Goal: Task Accomplishment & Management: Complete application form

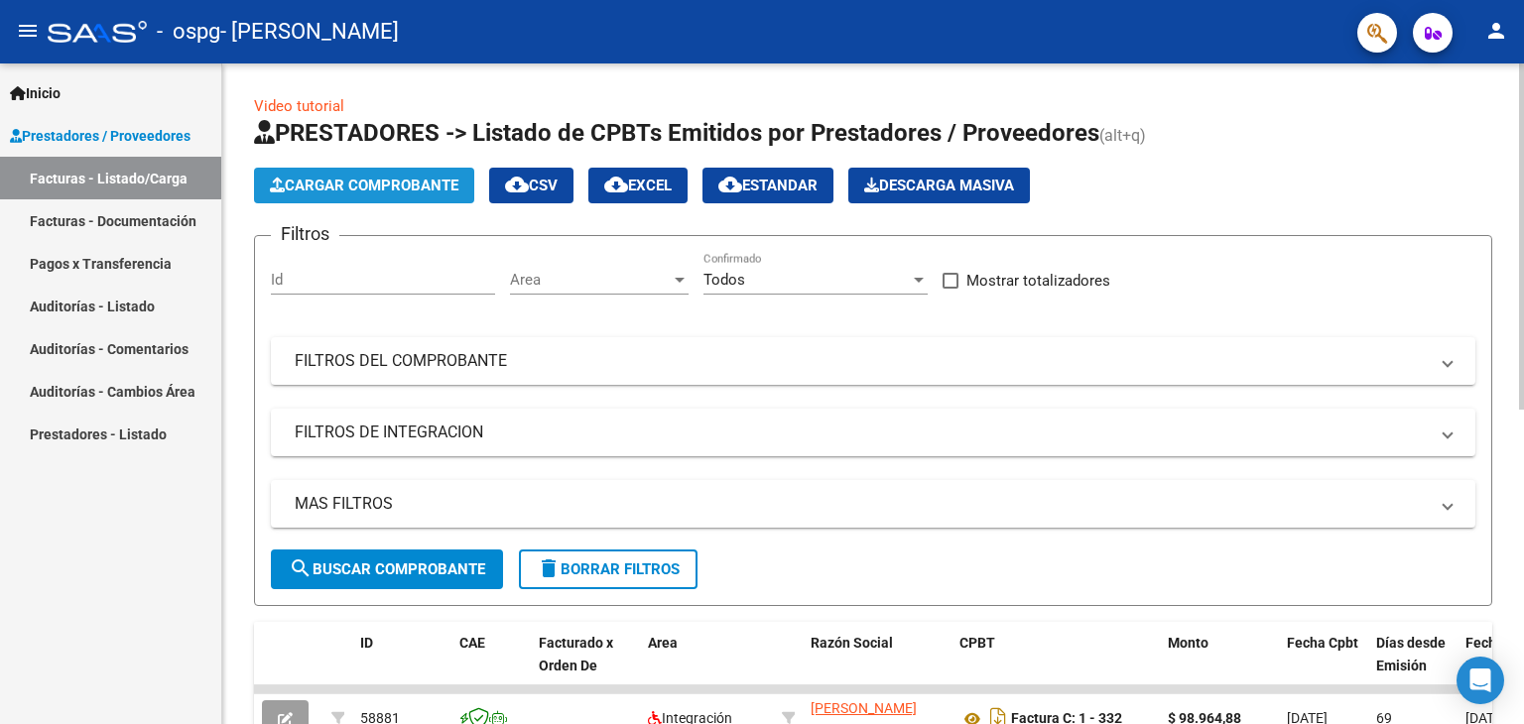
click at [424, 188] on span "Cargar Comprobante" at bounding box center [364, 186] width 189 height 18
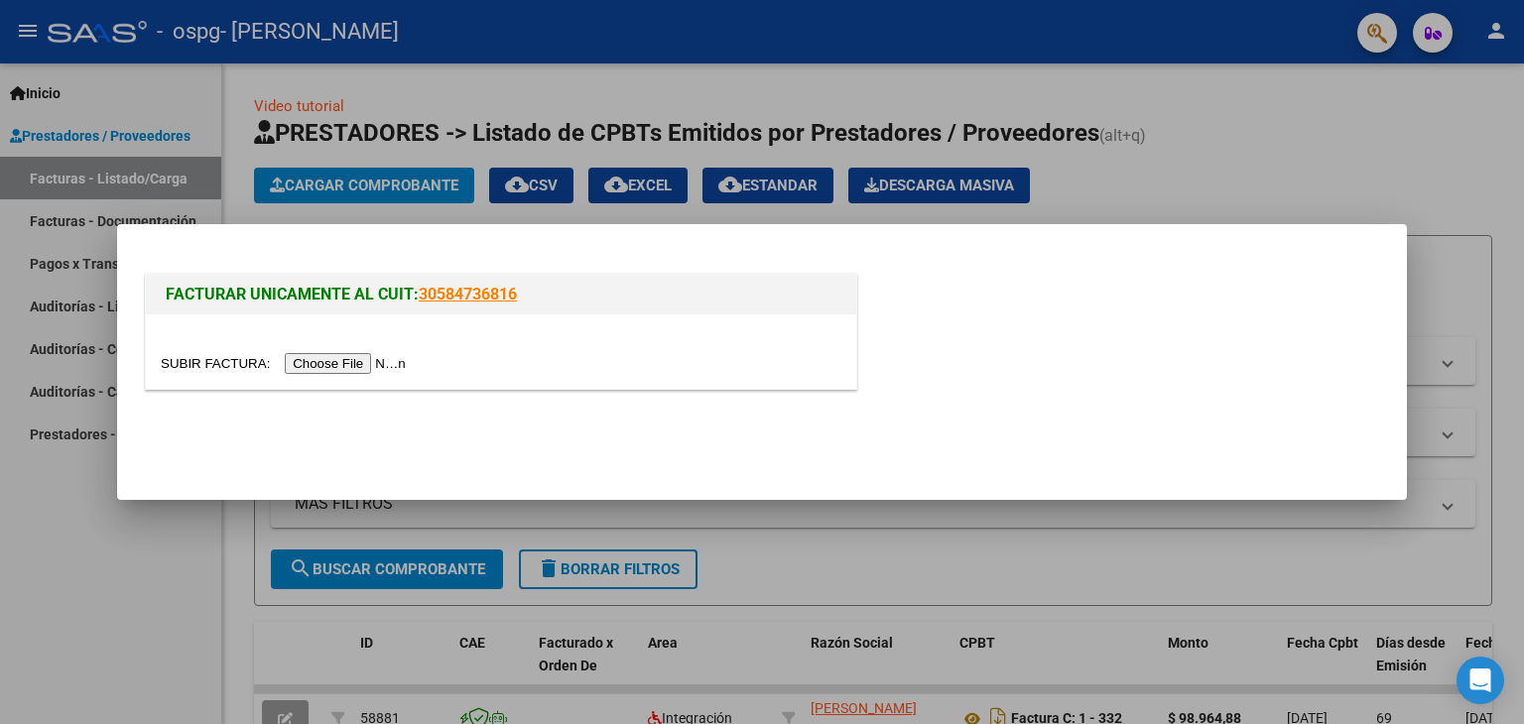
click at [377, 369] on input "file" at bounding box center [286, 363] width 251 height 21
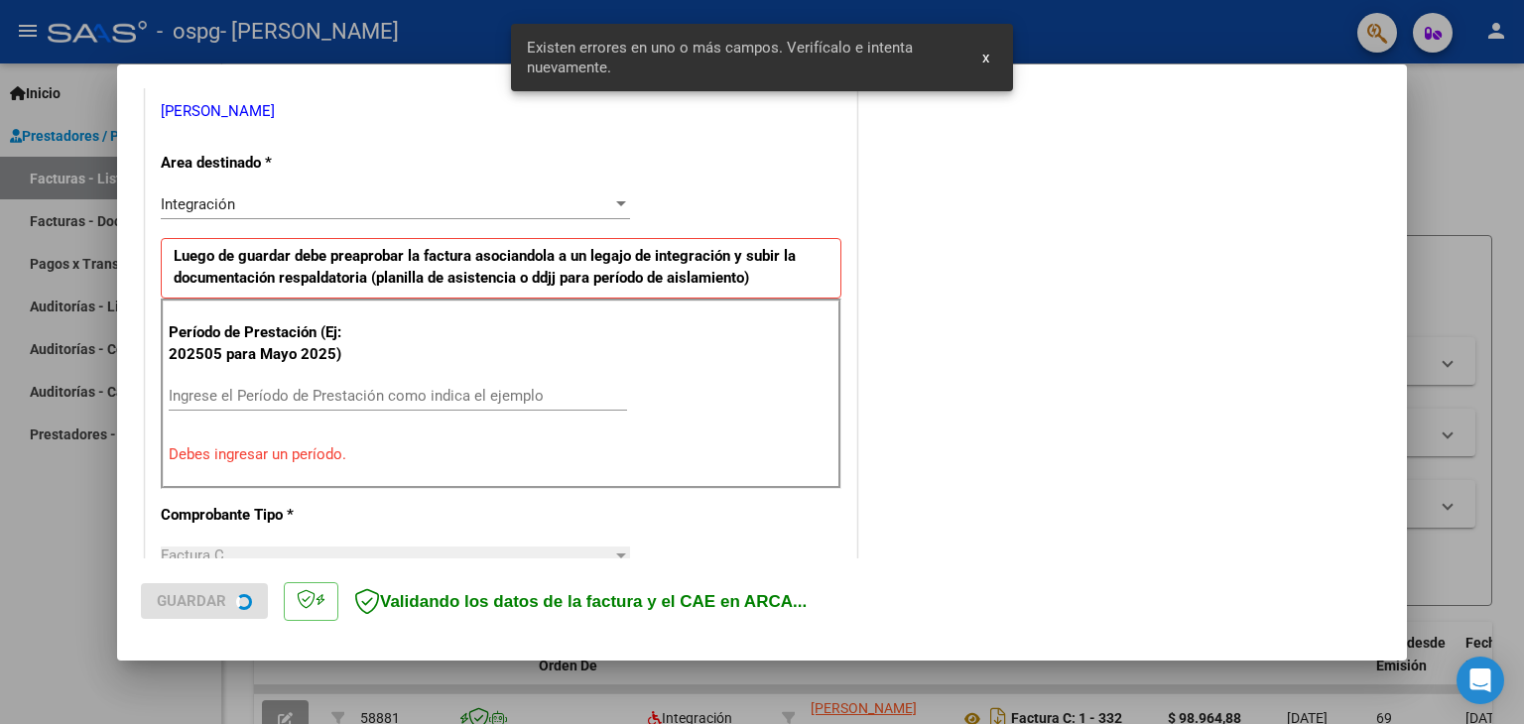
scroll to position [417, 0]
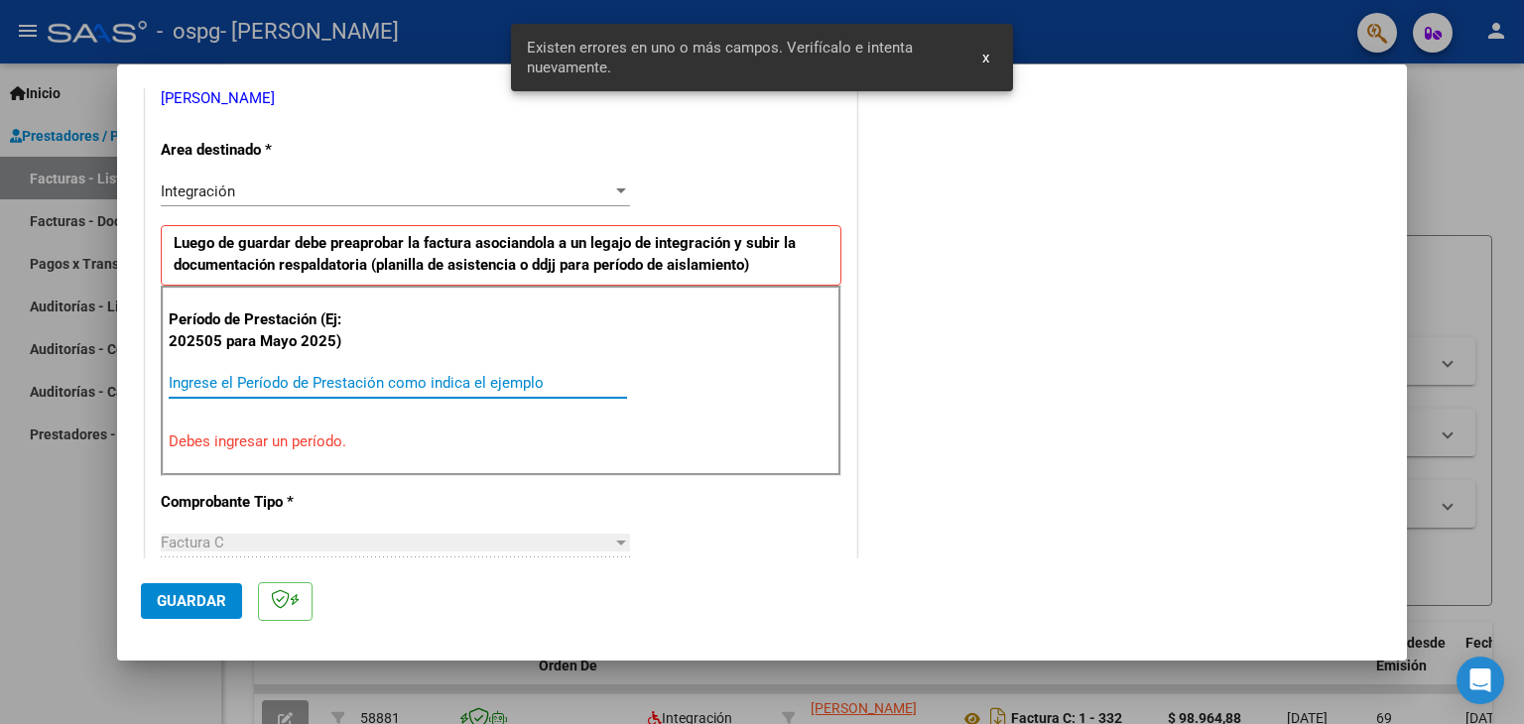
click at [344, 380] on input "Ingrese el Período de Prestación como indica el ejemplo" at bounding box center [398, 383] width 458 height 18
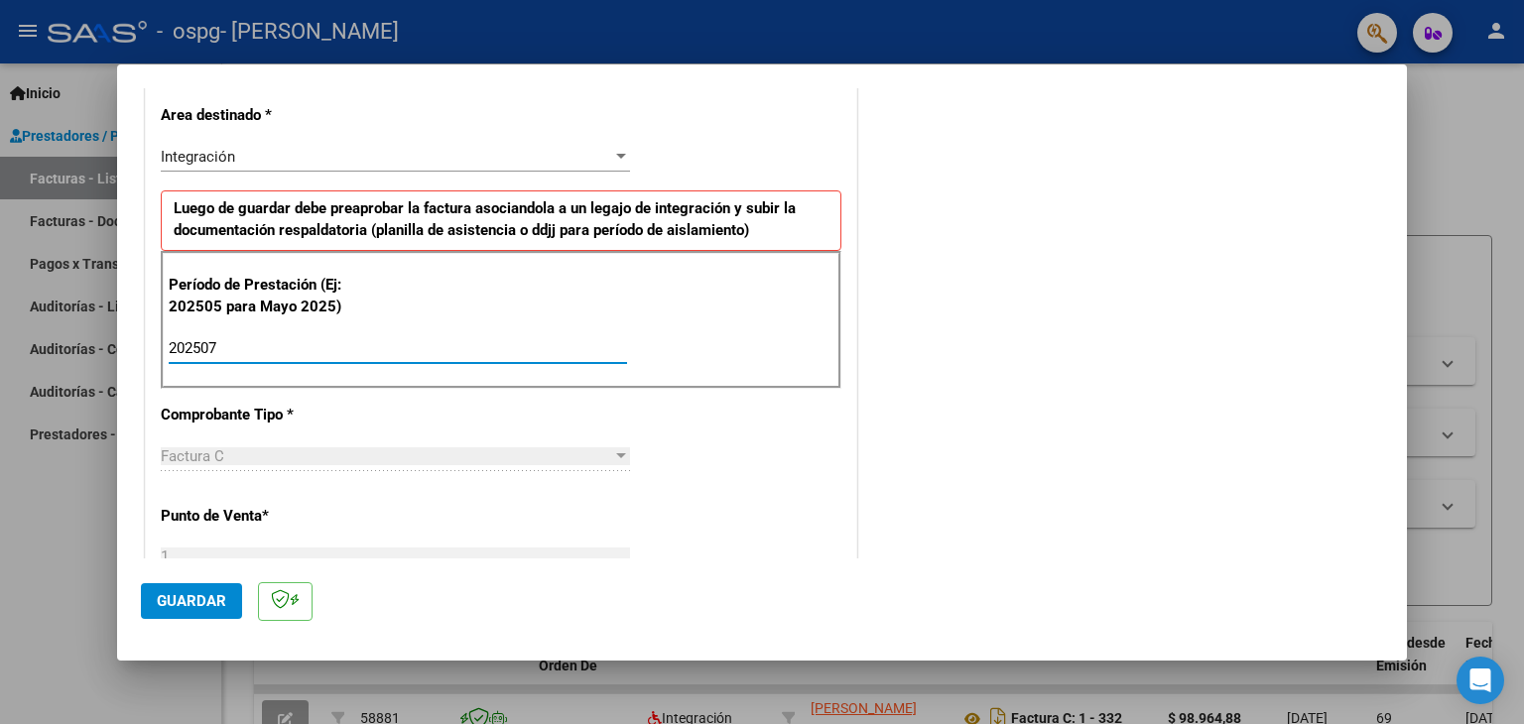
scroll to position [437, 0]
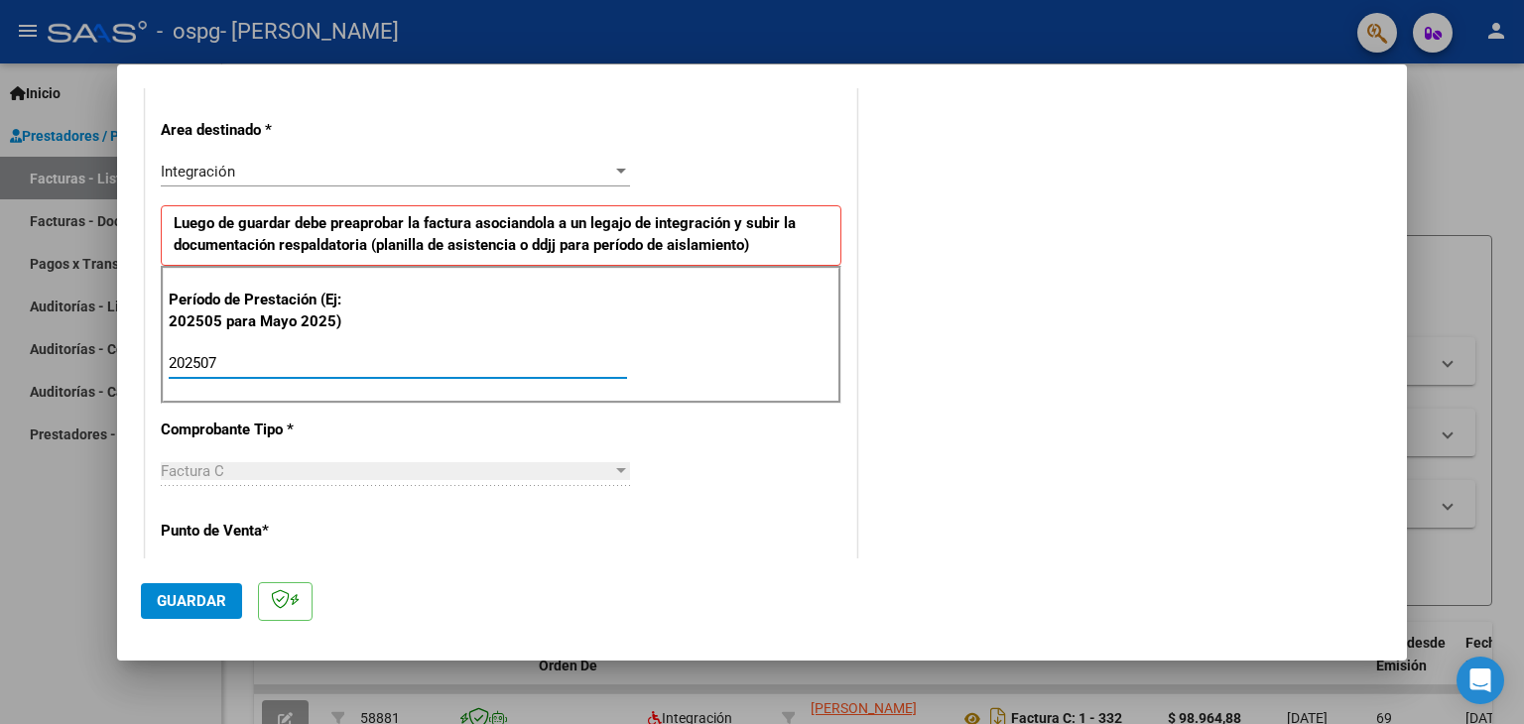
type input "202507"
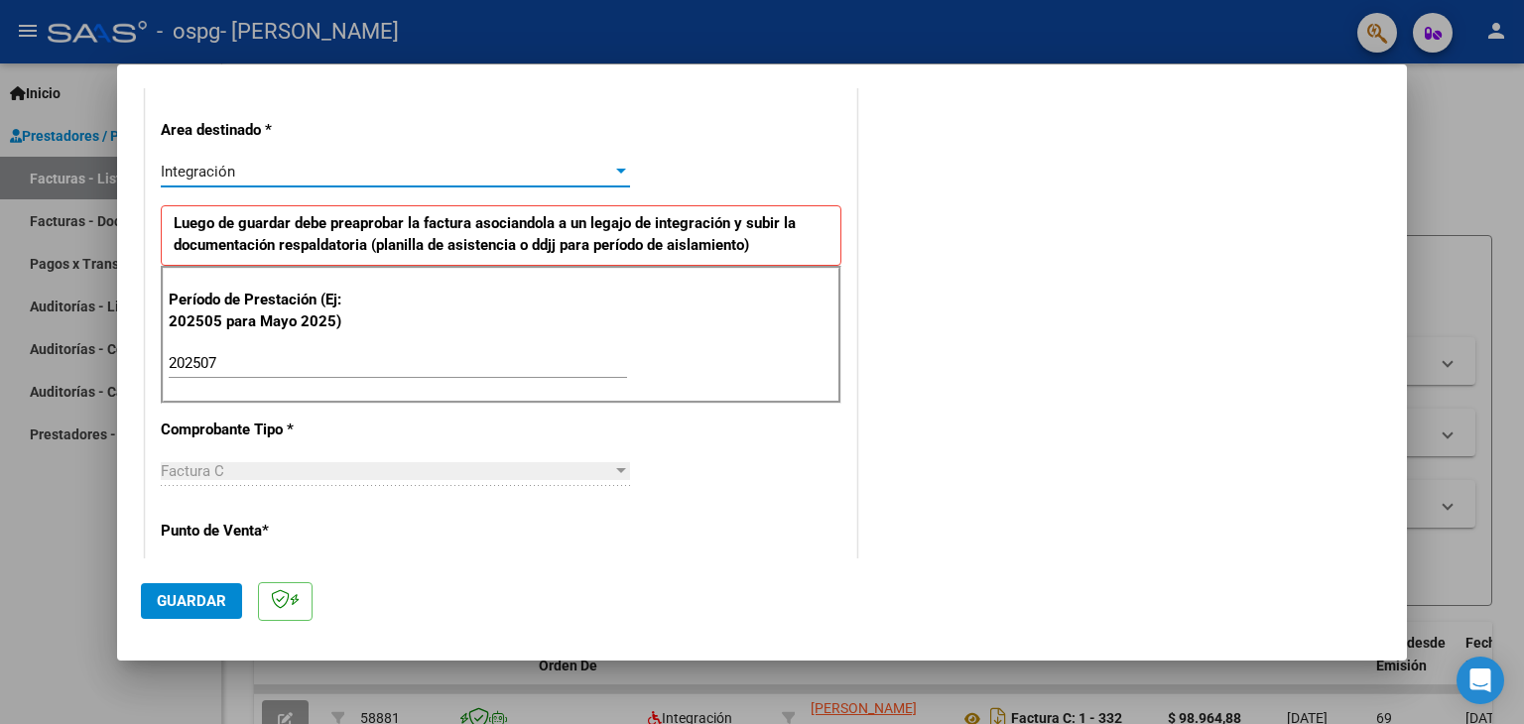
click at [456, 163] on div "Integración" at bounding box center [386, 172] width 451 height 18
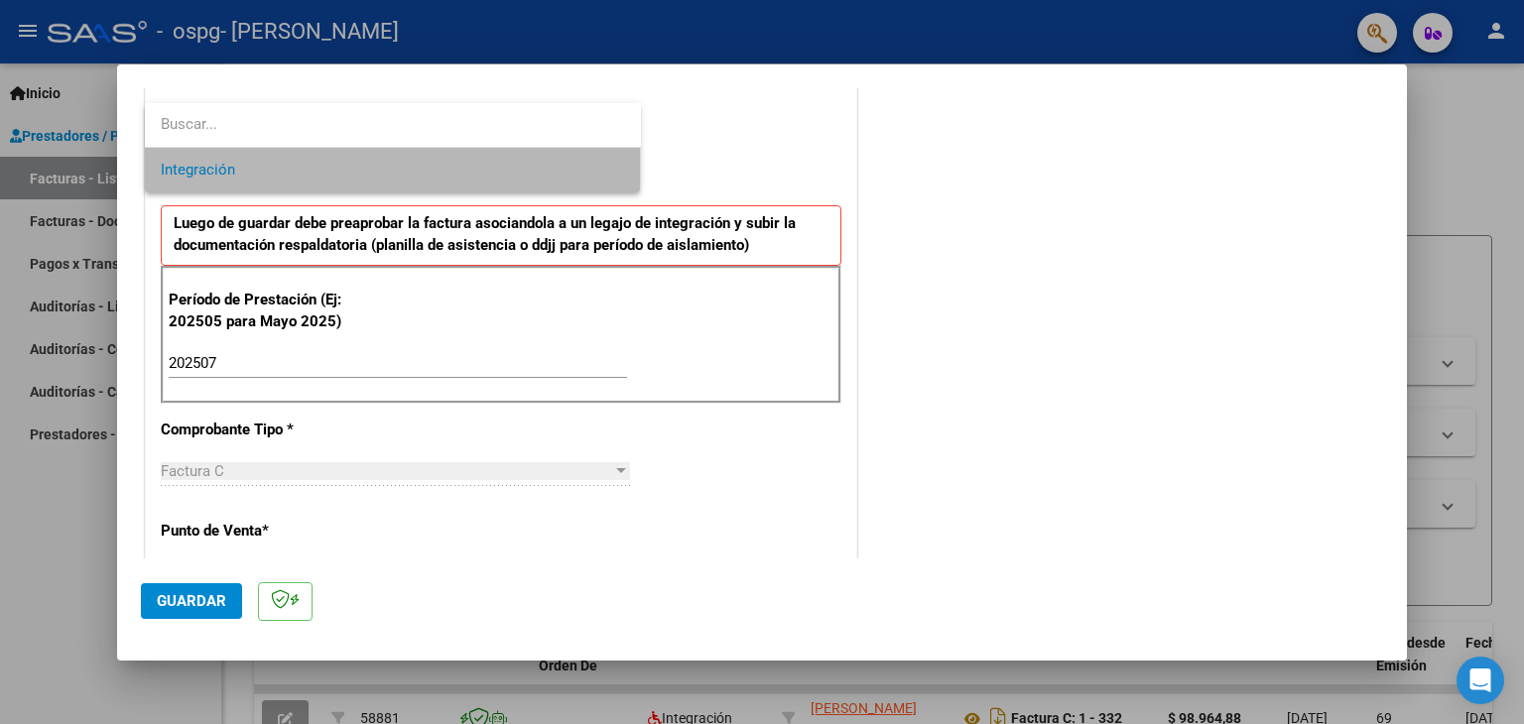
click at [456, 160] on span "Integración" at bounding box center [393, 170] width 464 height 45
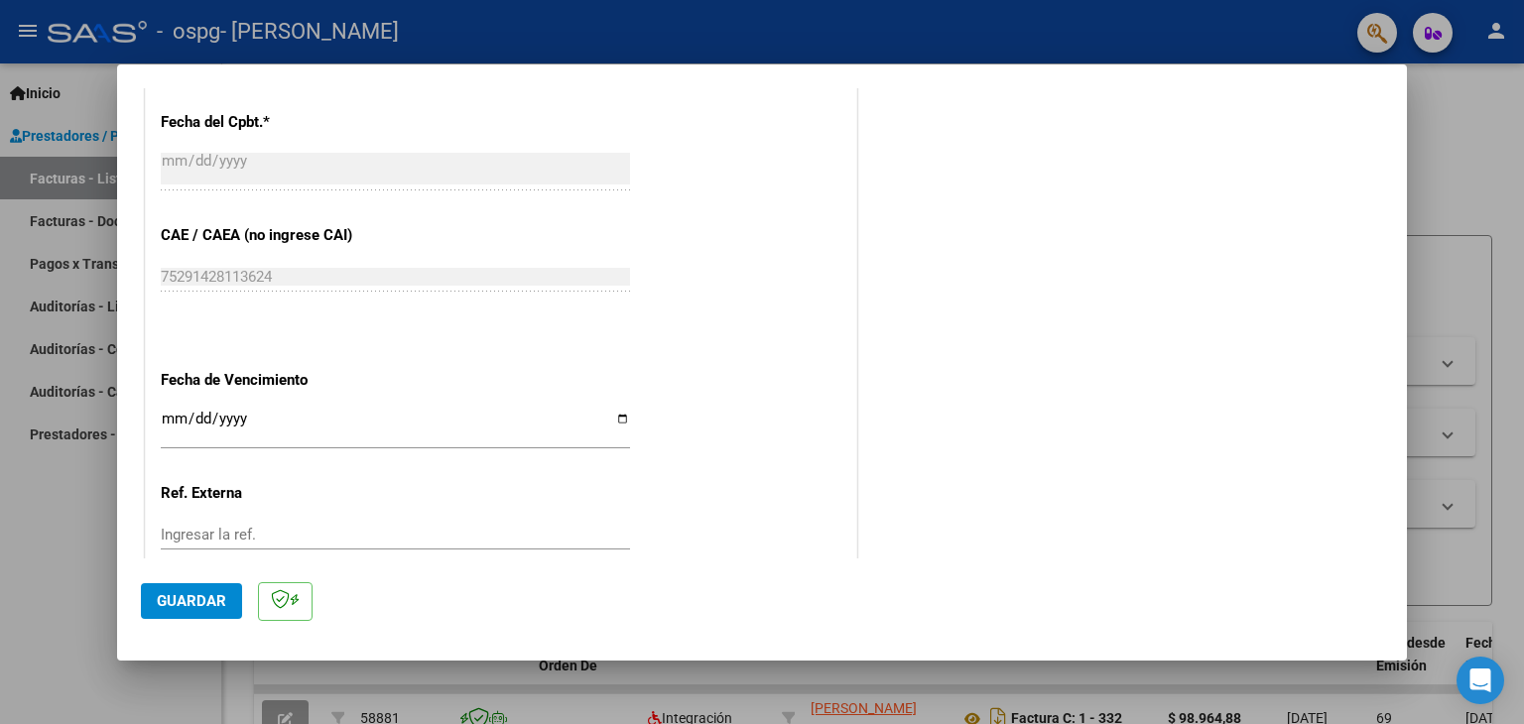
scroll to position [1270, 0]
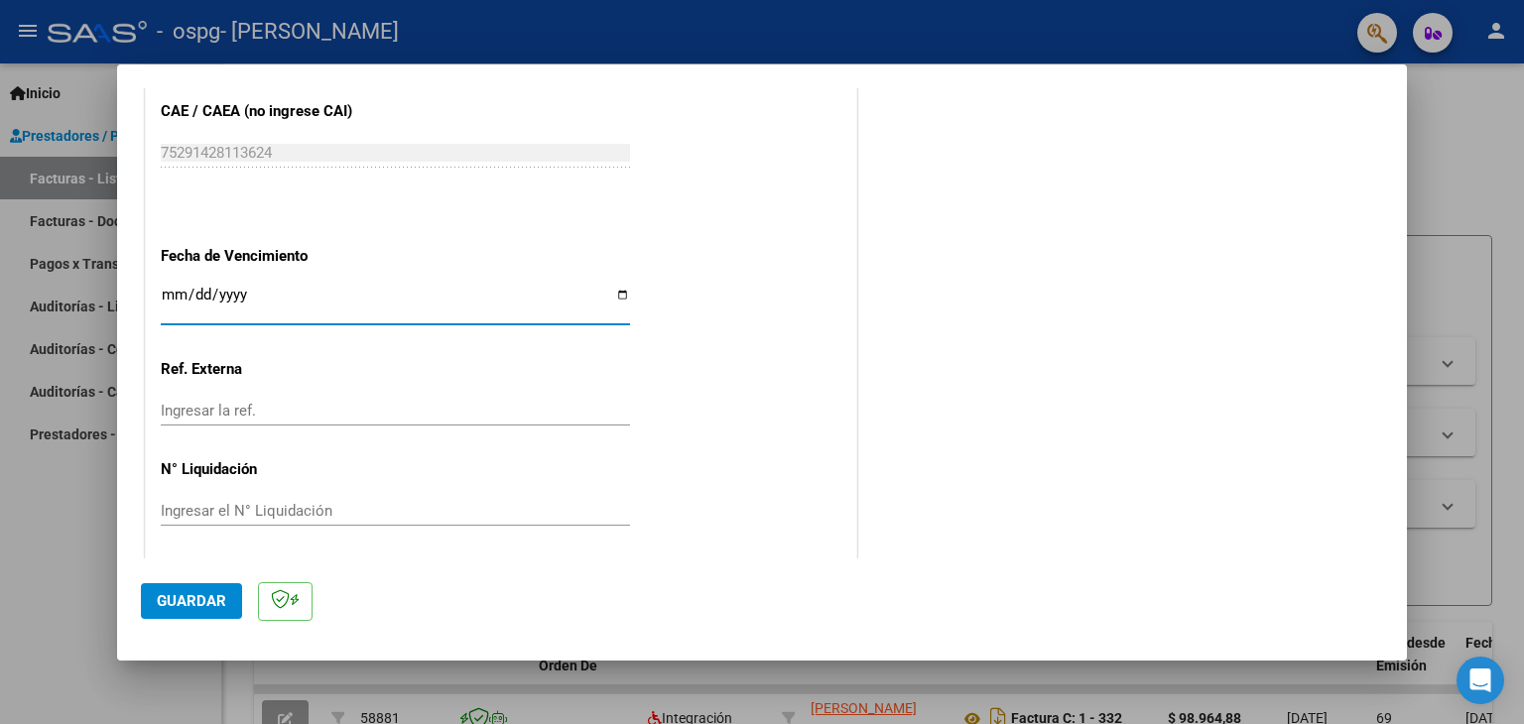
click at [620, 290] on input "Ingresar la fecha" at bounding box center [395, 303] width 469 height 32
type input "[DATE]"
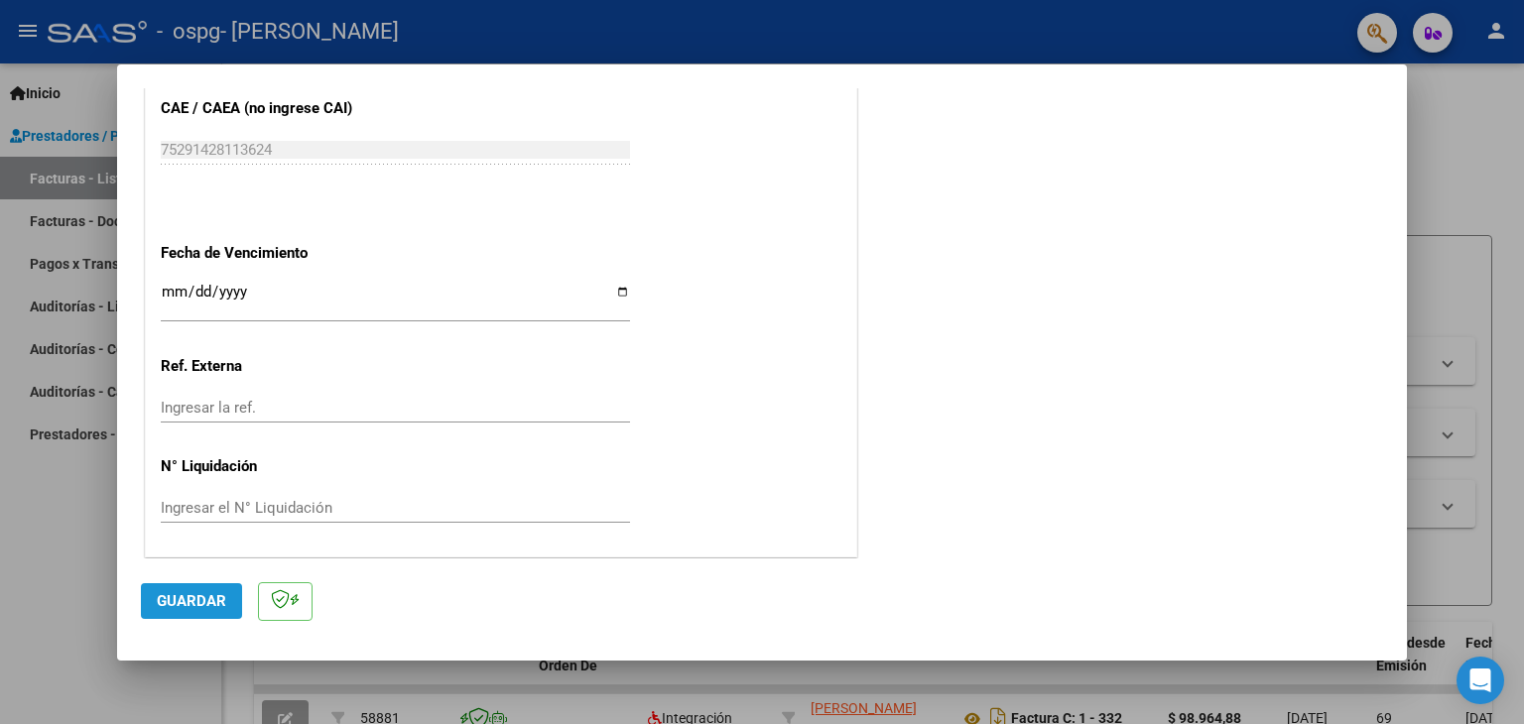
click at [183, 597] on span "Guardar" at bounding box center [191, 601] width 69 height 18
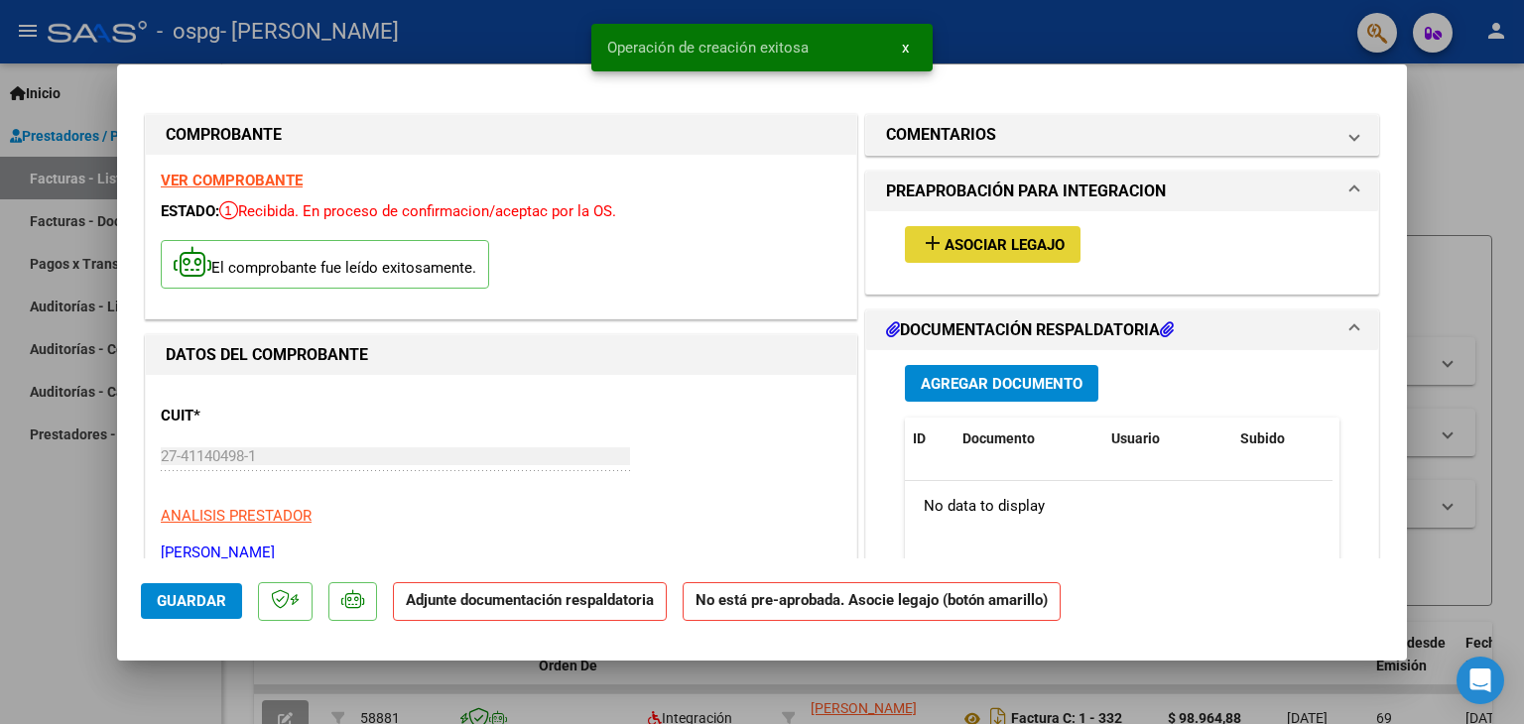
click at [1015, 247] on span "Asociar Legajo" at bounding box center [1005, 245] width 120 height 18
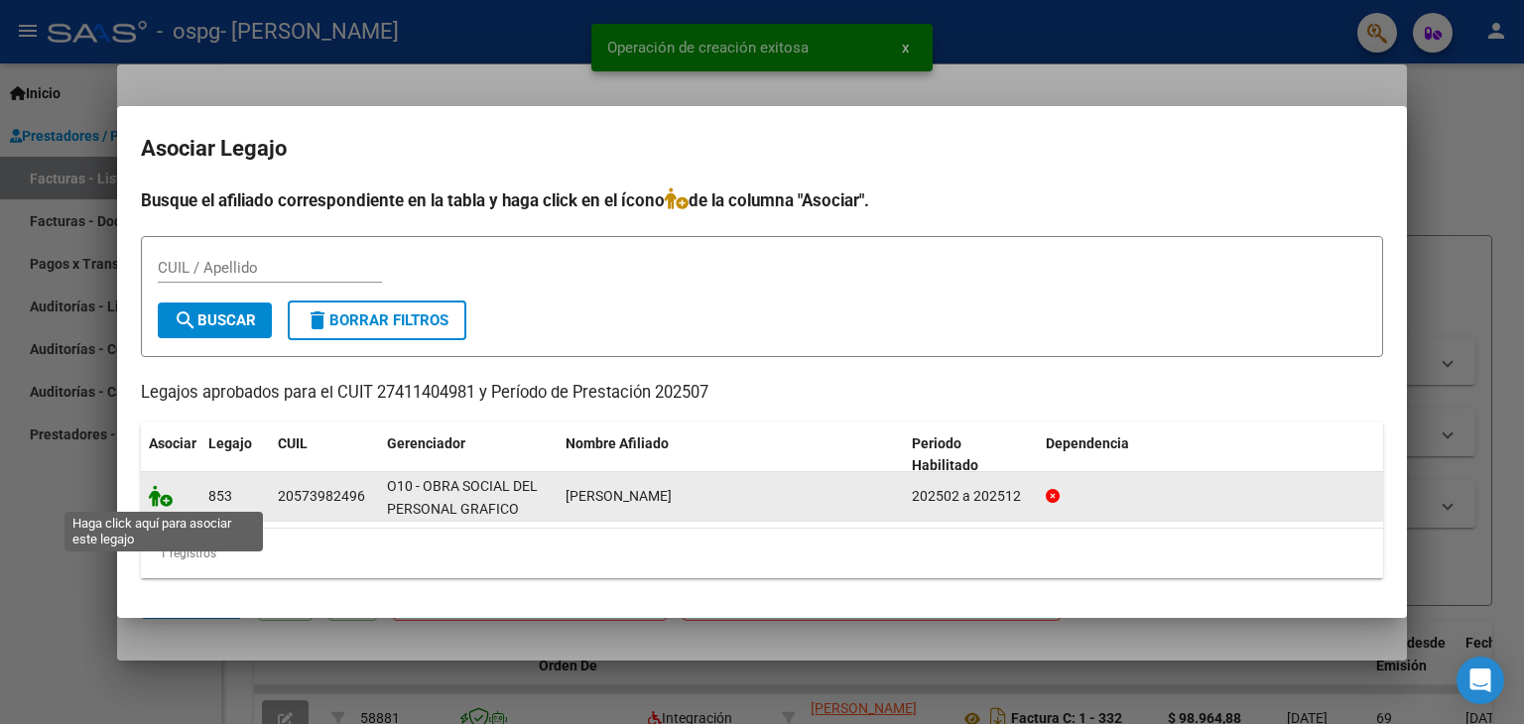
click at [153, 489] on icon at bounding box center [161, 496] width 24 height 22
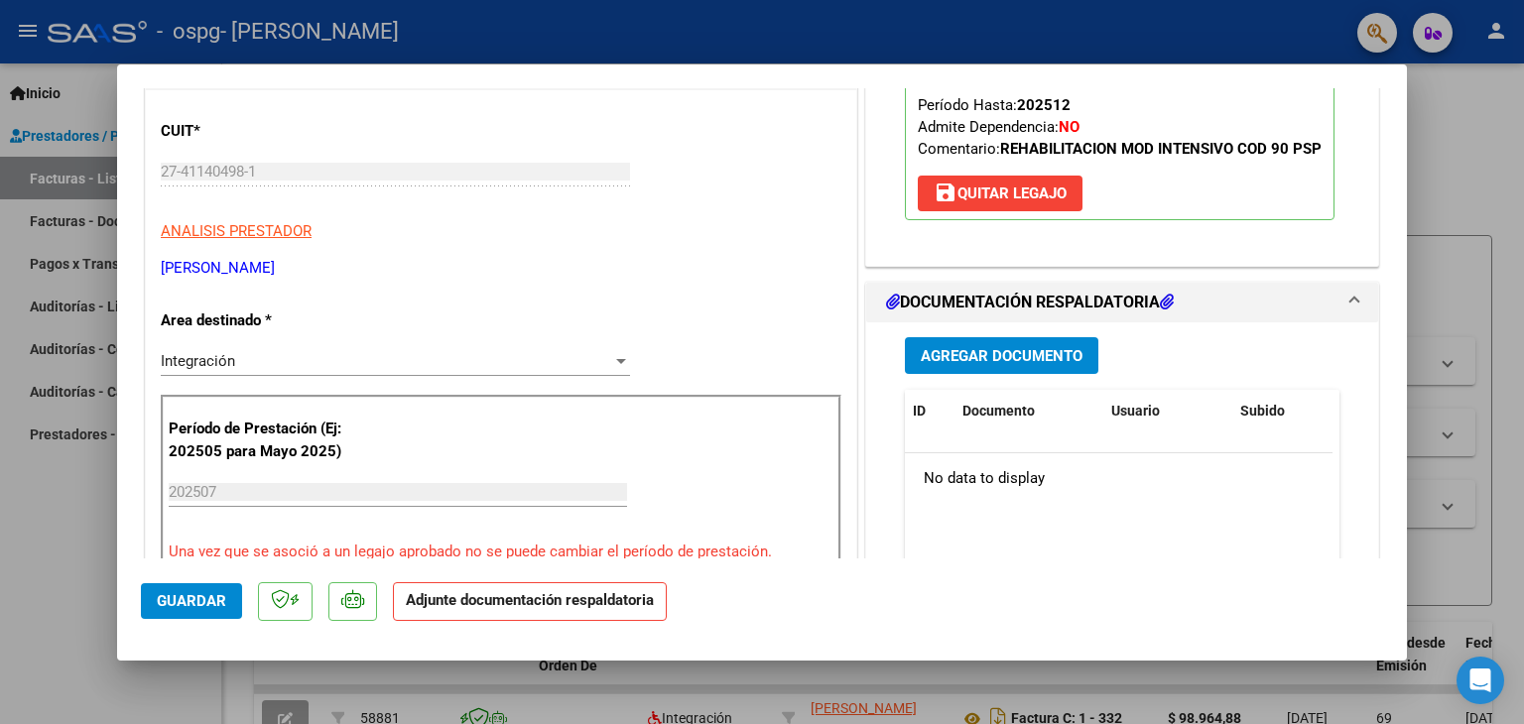
scroll to position [289, 0]
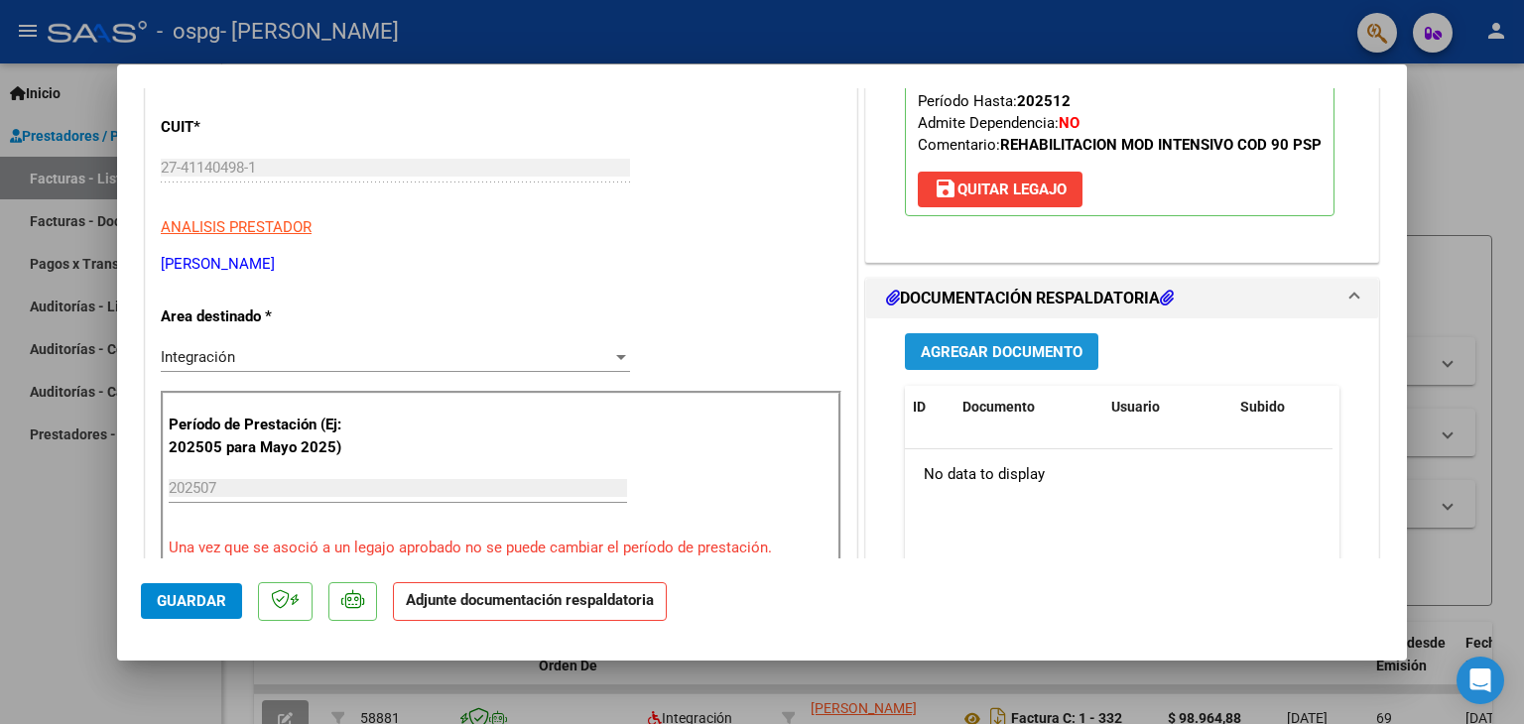
click at [956, 370] on button "Agregar Documento" at bounding box center [1001, 351] width 193 height 37
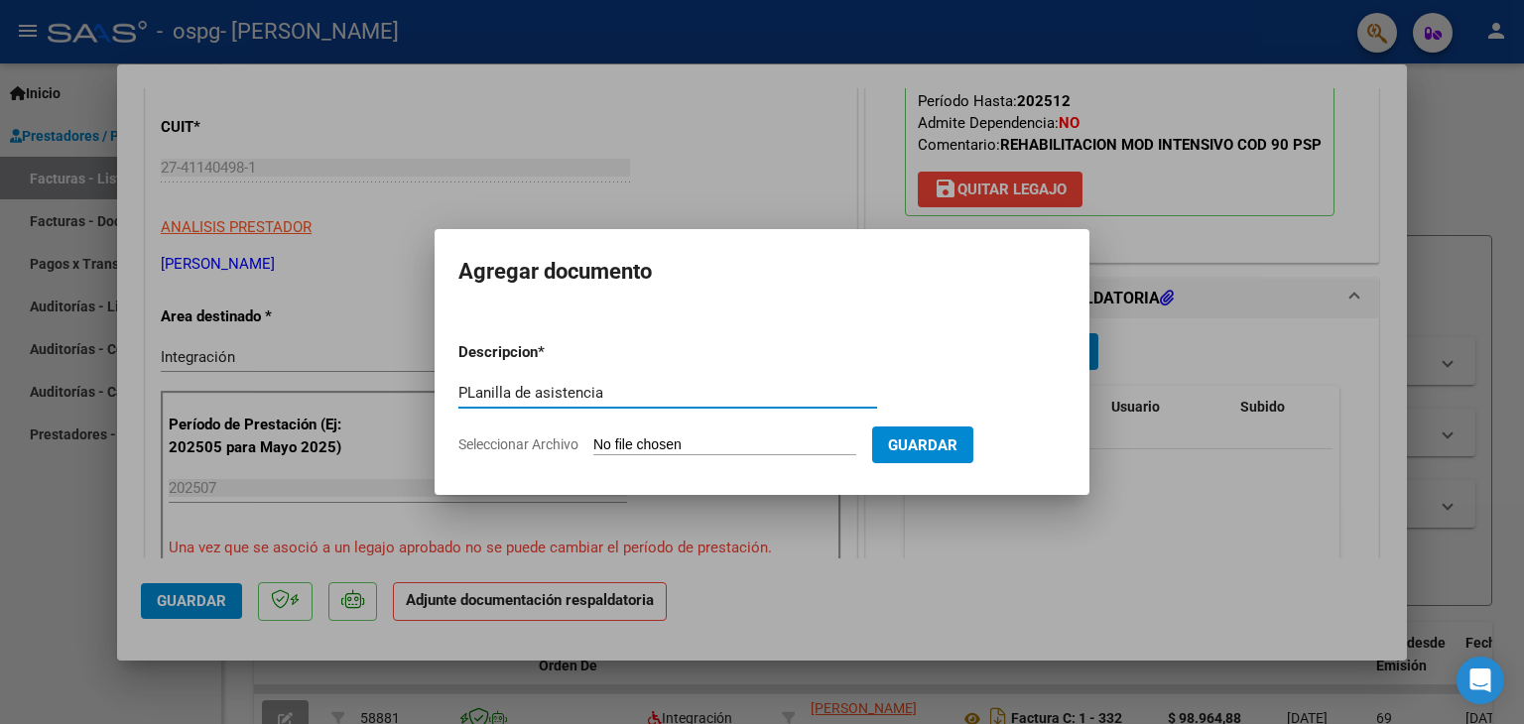
type input "PLanilla de asistencia"
click at [933, 443] on span "Guardar" at bounding box center [922, 446] width 69 height 18
click at [670, 437] on input "Seleccionar Archivo" at bounding box center [724, 446] width 263 height 19
type input "C:\fakepath\[PERSON_NAME]- [PERSON_NAME].pdf"
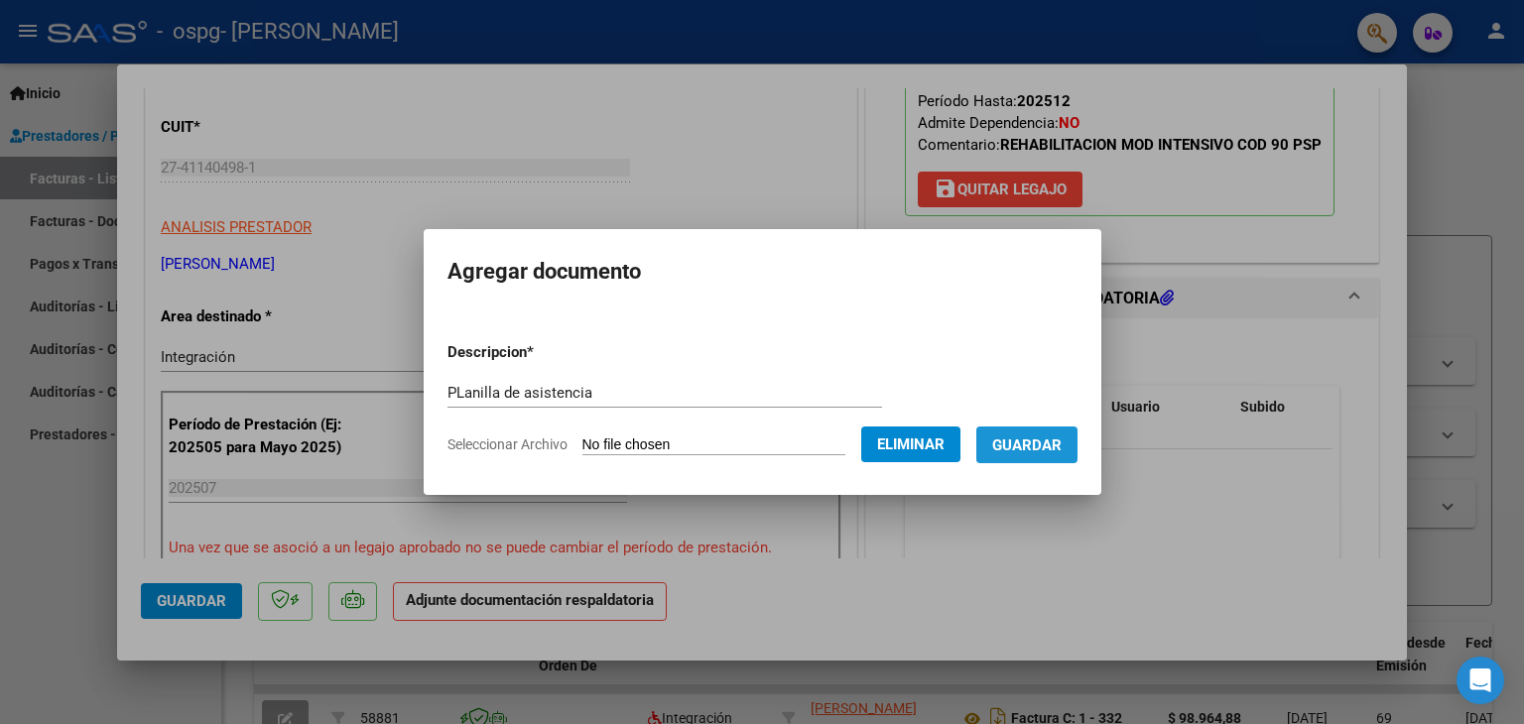
click at [1040, 430] on button "Guardar" at bounding box center [1026, 445] width 101 height 37
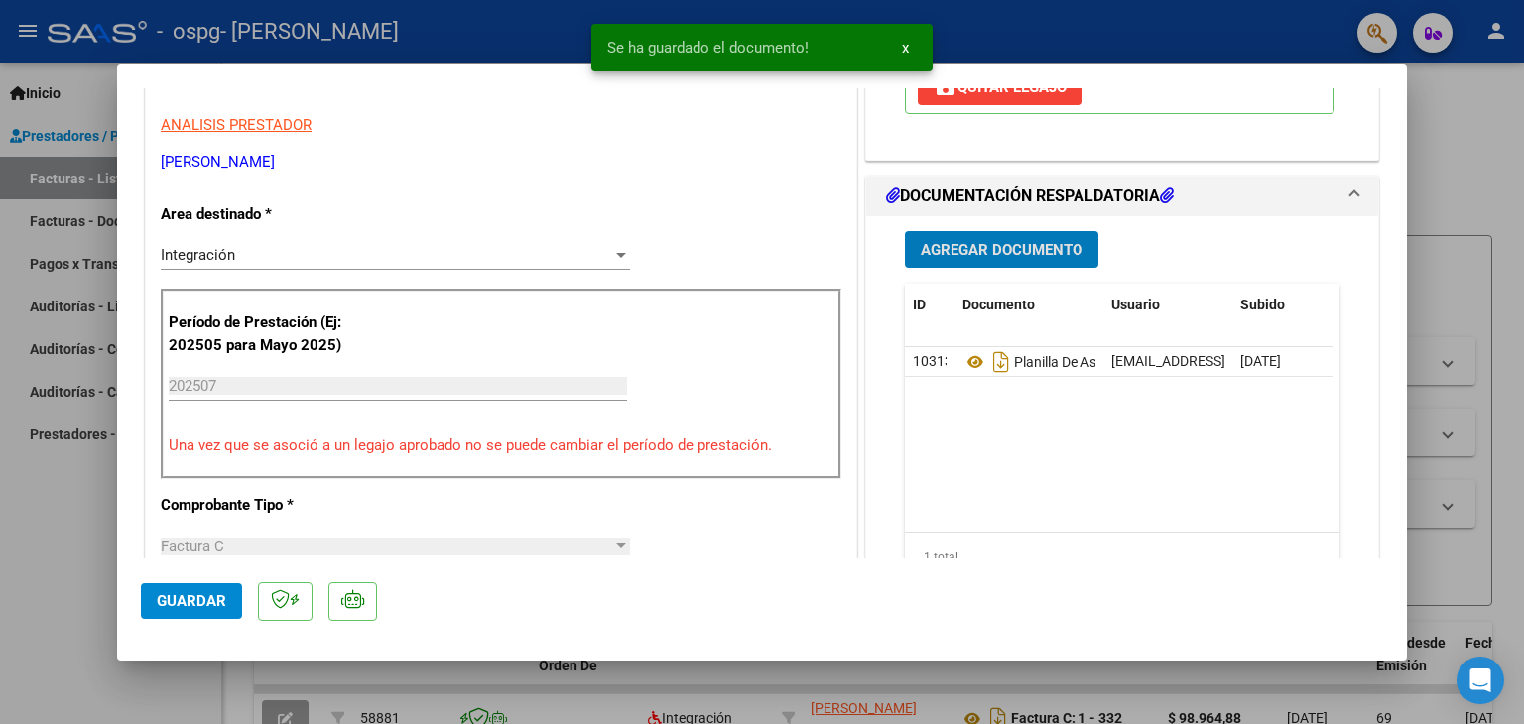
scroll to position [371, 0]
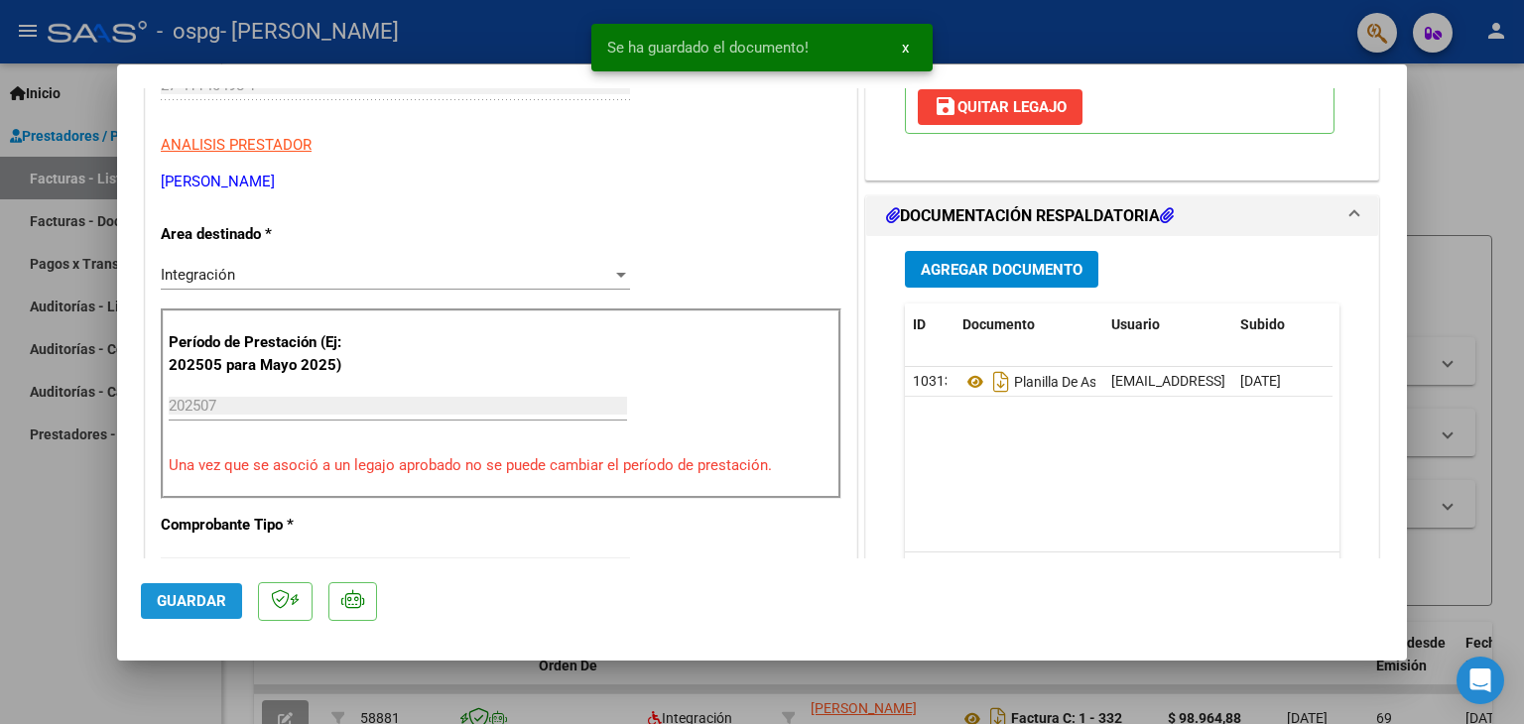
click at [174, 610] on button "Guardar" at bounding box center [191, 601] width 101 height 36
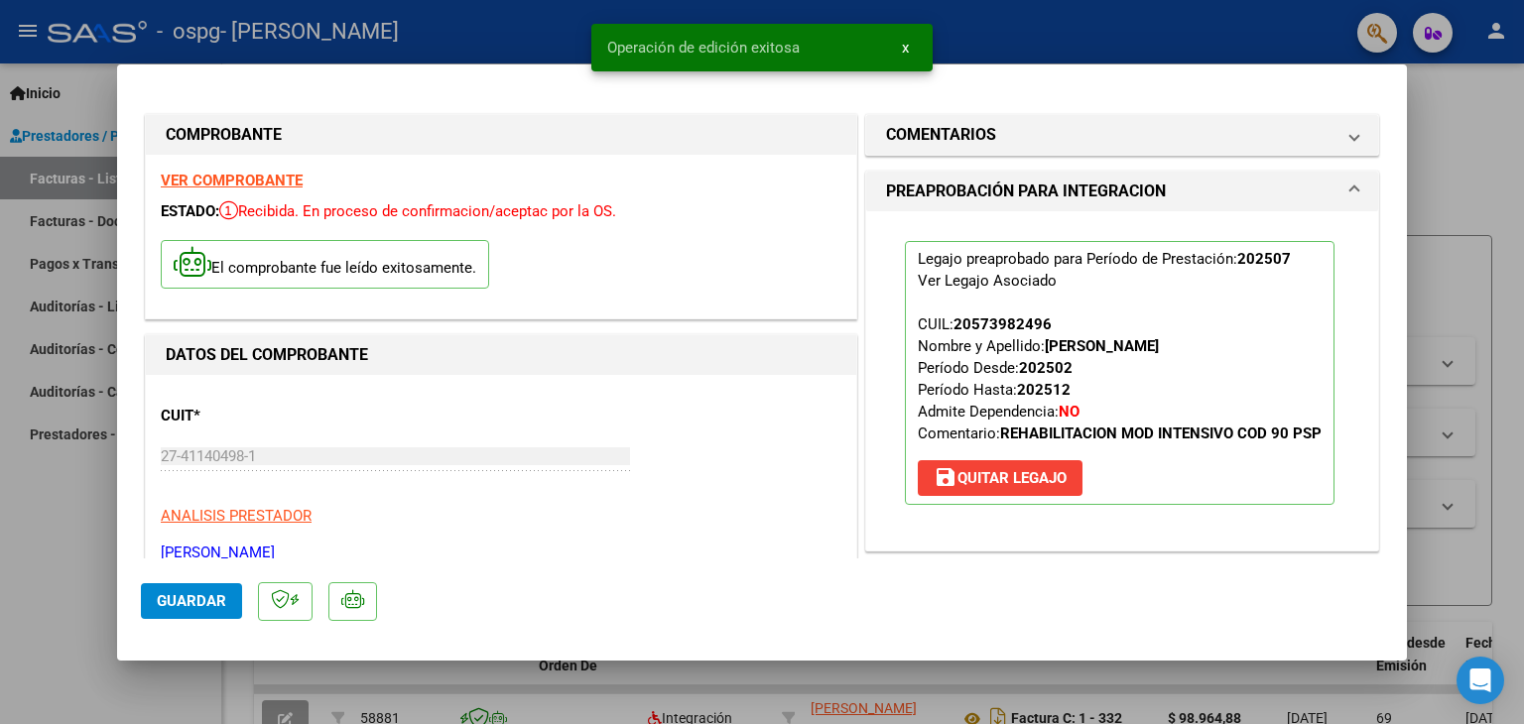
click at [1442, 132] on div at bounding box center [762, 362] width 1524 height 724
type input "$ 0,00"
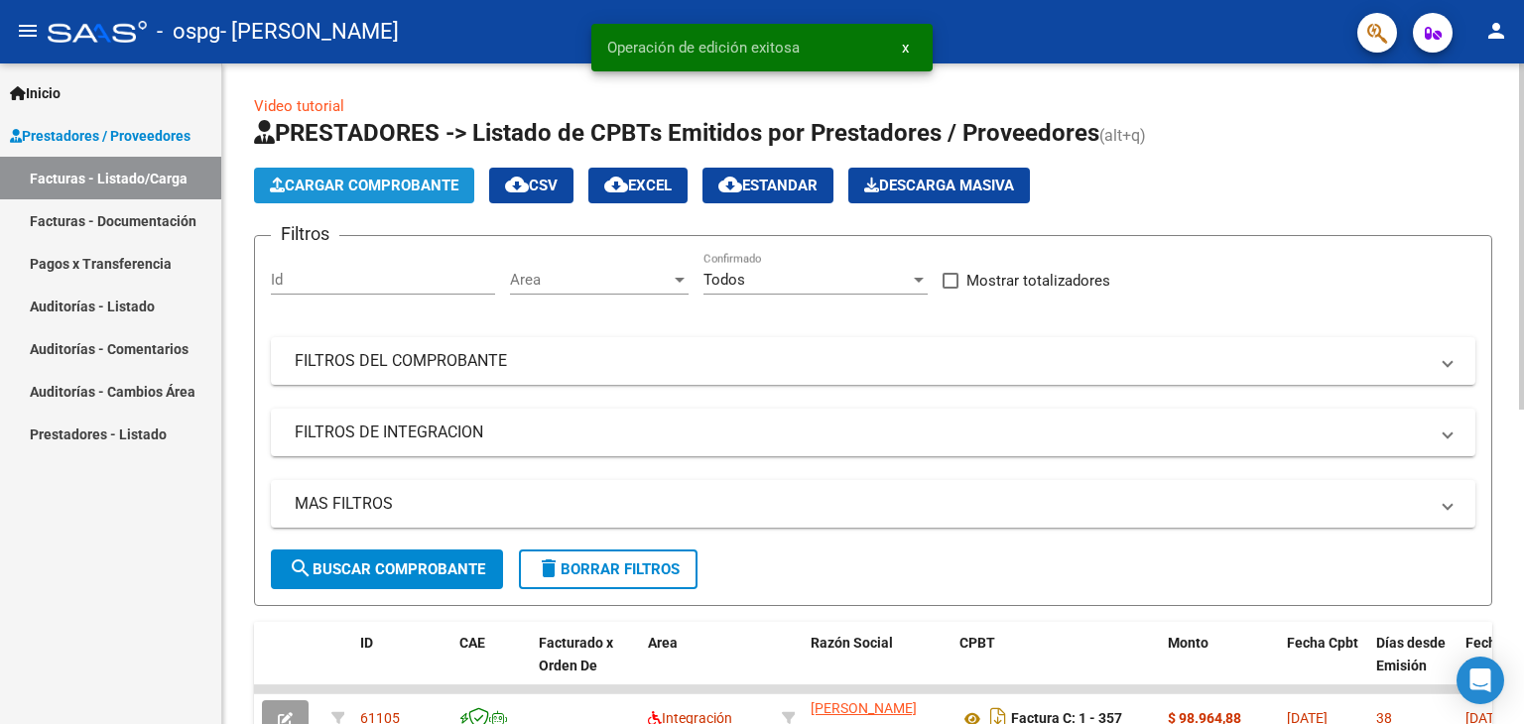
click at [395, 184] on span "Cargar Comprobante" at bounding box center [364, 186] width 189 height 18
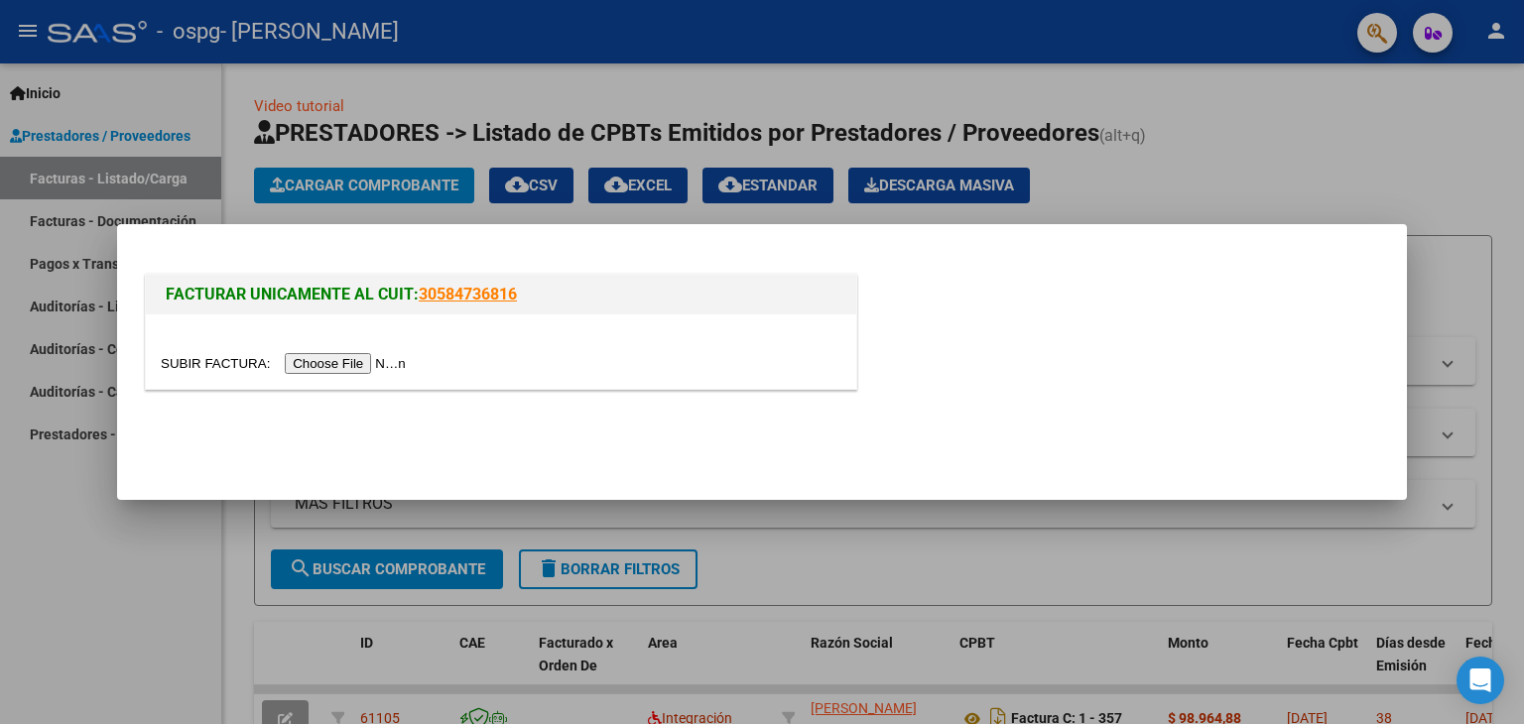
click at [357, 362] on input "file" at bounding box center [286, 363] width 251 height 21
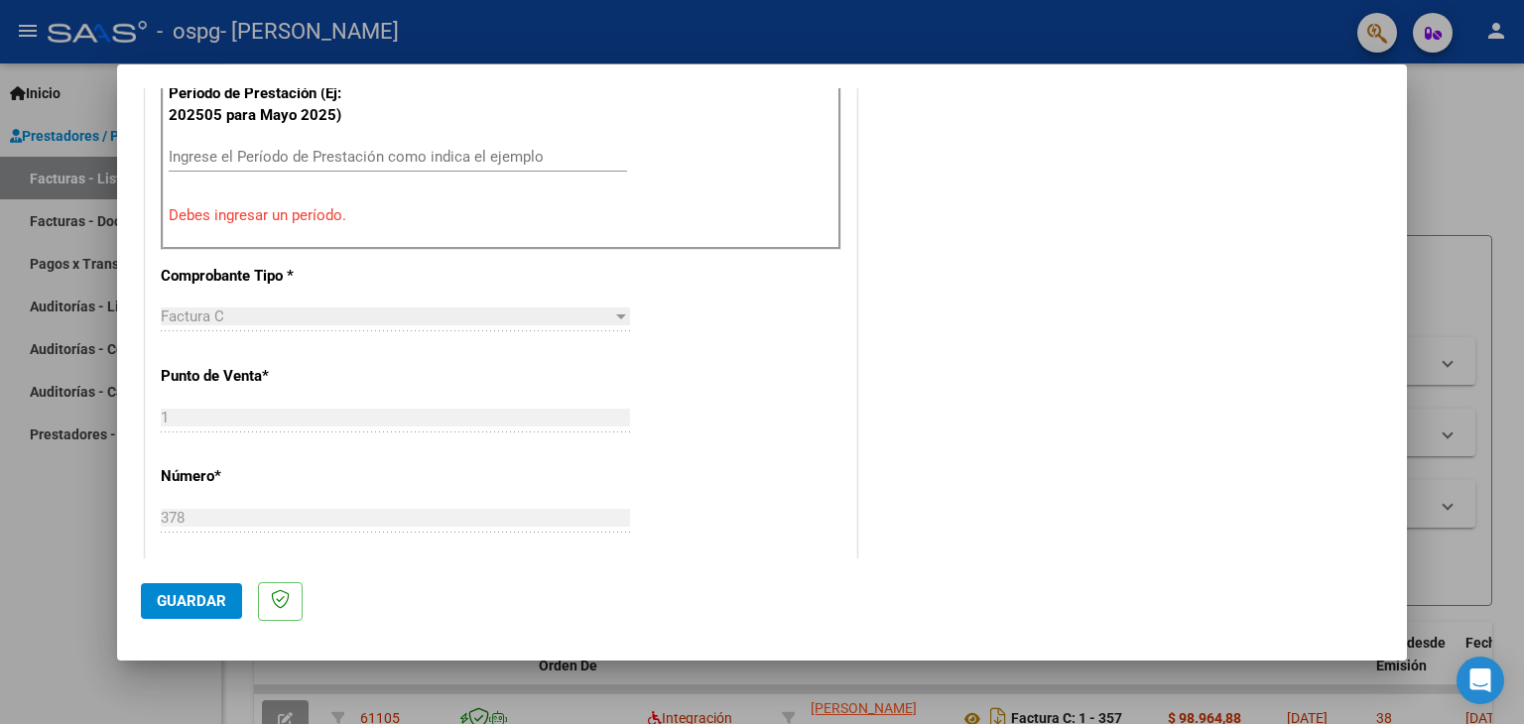
scroll to position [643, 0]
click at [282, 142] on div "Ingrese el Período de Prestación como indica el ejemplo" at bounding box center [398, 157] width 458 height 30
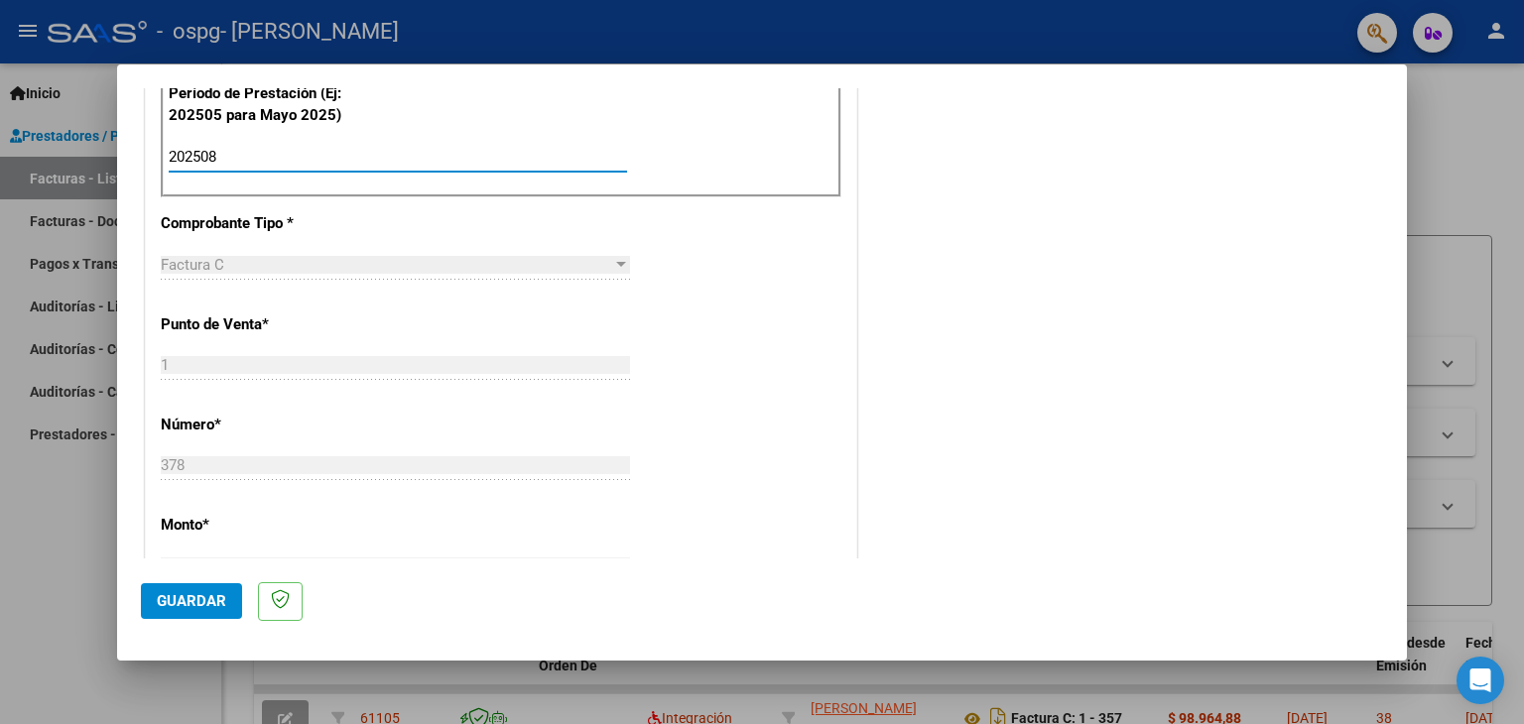
scroll to position [1273, 0]
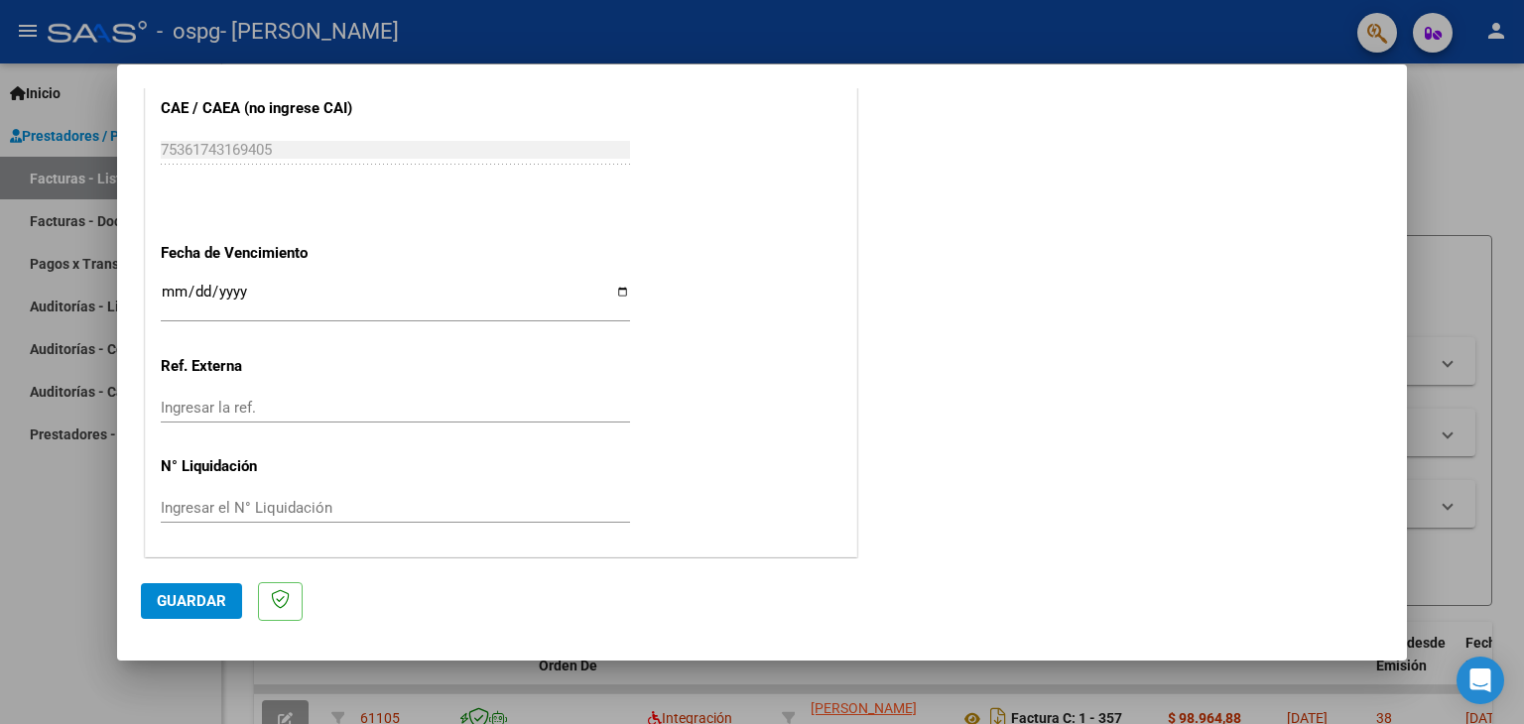
type input "202508"
click at [618, 290] on input "Ingresar la fecha" at bounding box center [395, 300] width 469 height 32
type input "[DATE]"
click at [197, 604] on span "Guardar" at bounding box center [191, 601] width 69 height 18
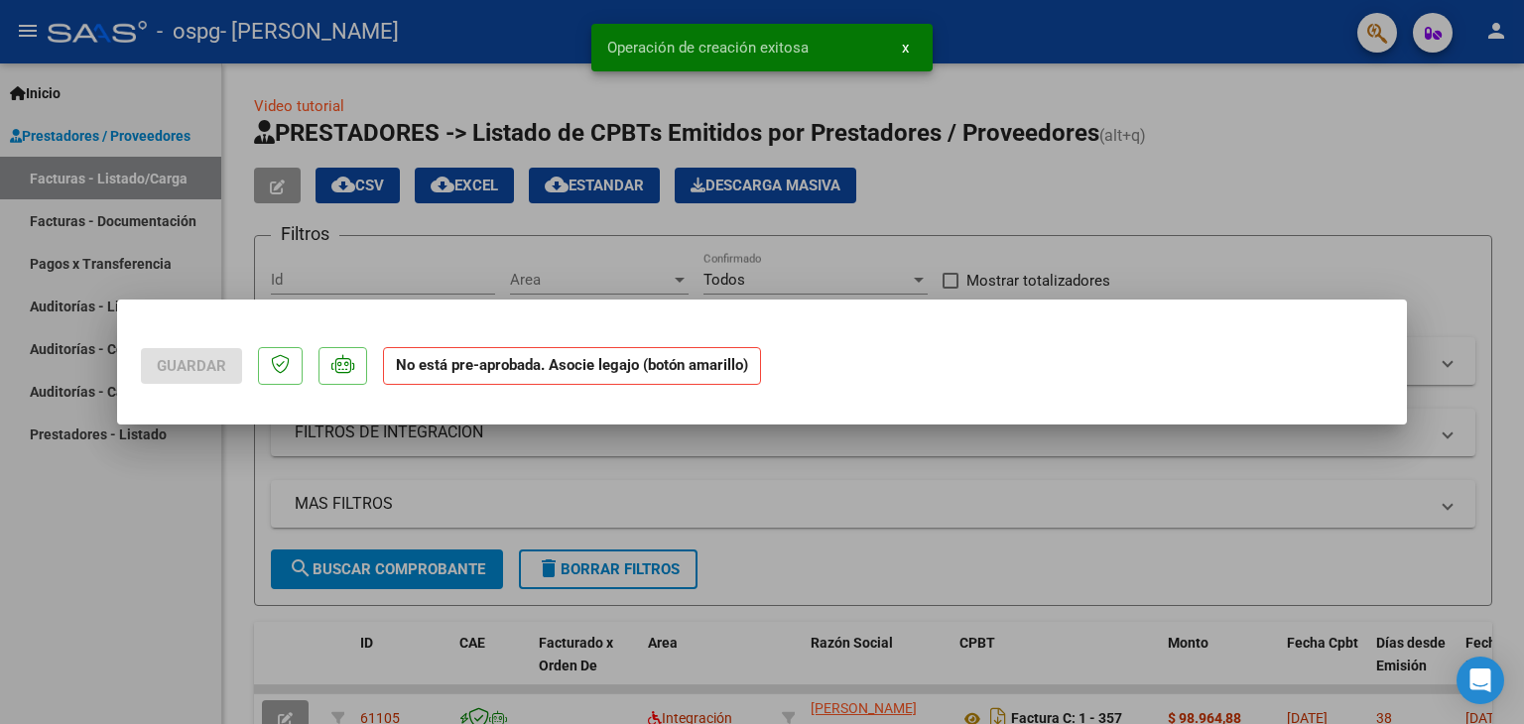
scroll to position [0, 0]
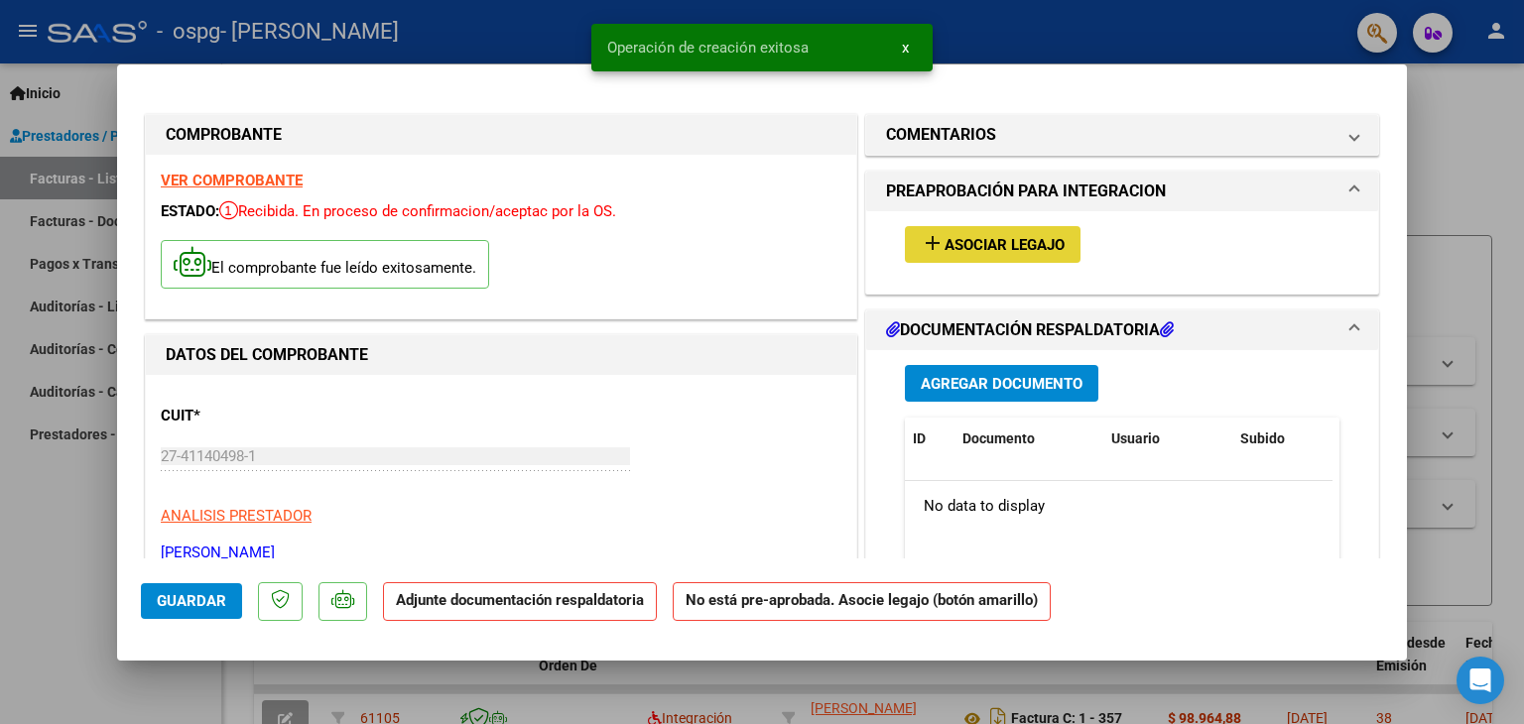
click at [1028, 250] on span "Asociar Legajo" at bounding box center [1005, 245] width 120 height 18
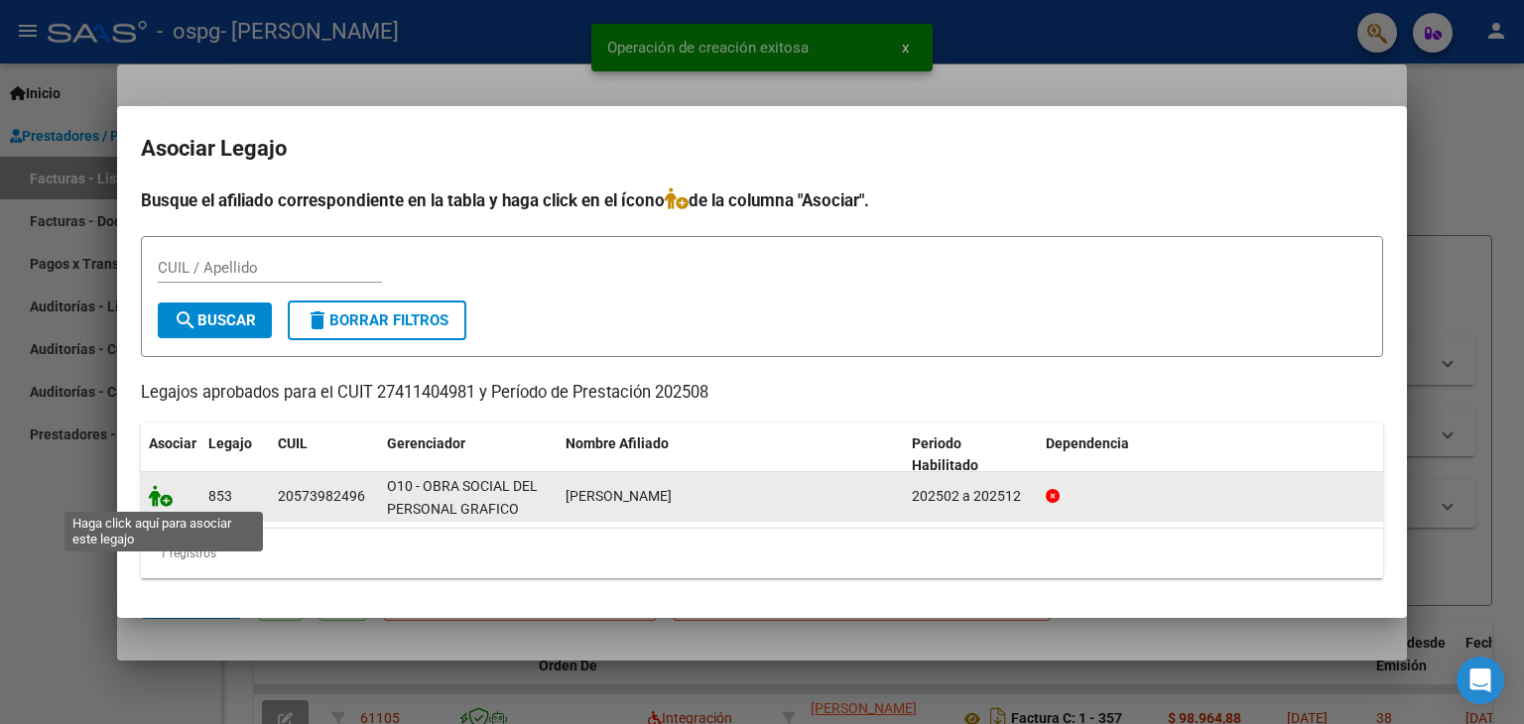
click at [167, 495] on icon at bounding box center [161, 496] width 24 height 22
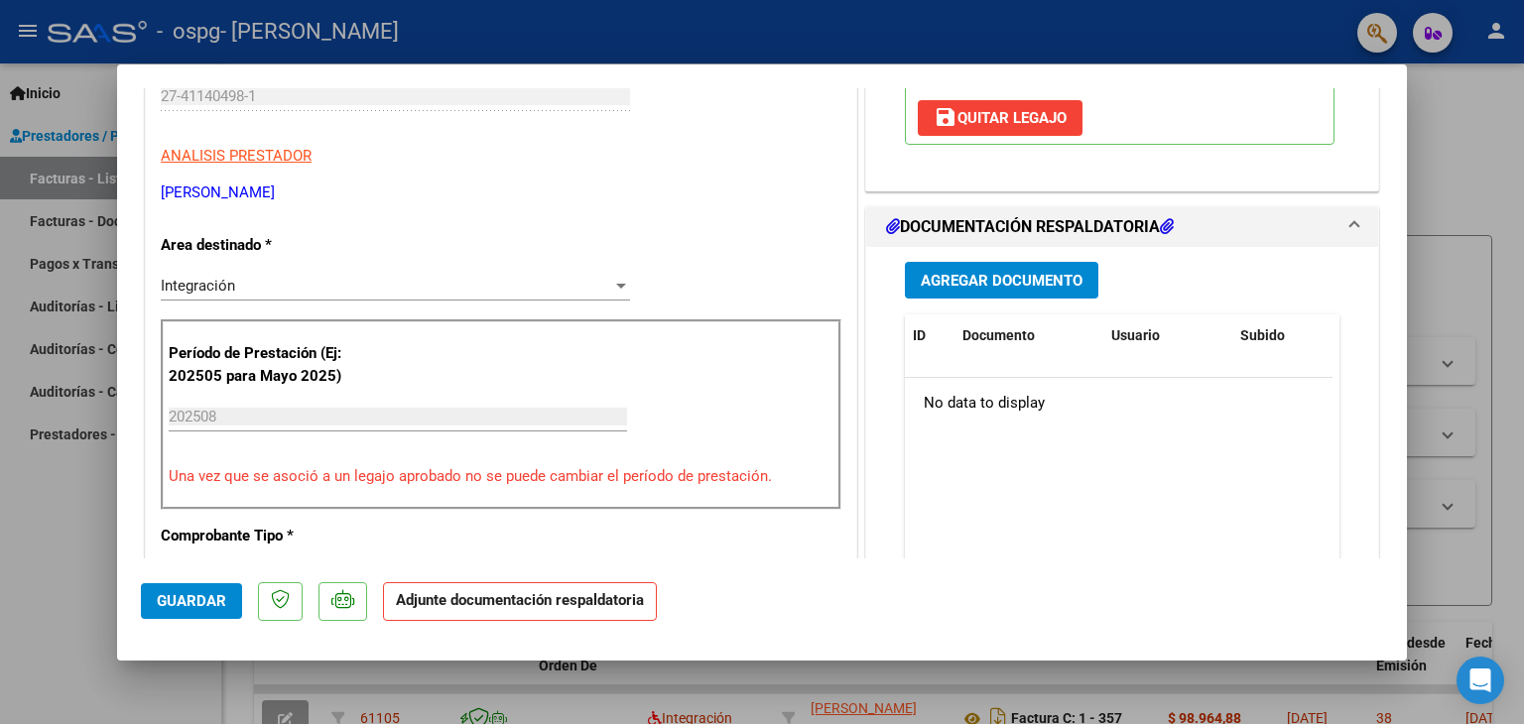
scroll to position [361, 0]
click at [992, 289] on span "Agregar Documento" at bounding box center [1002, 280] width 162 height 18
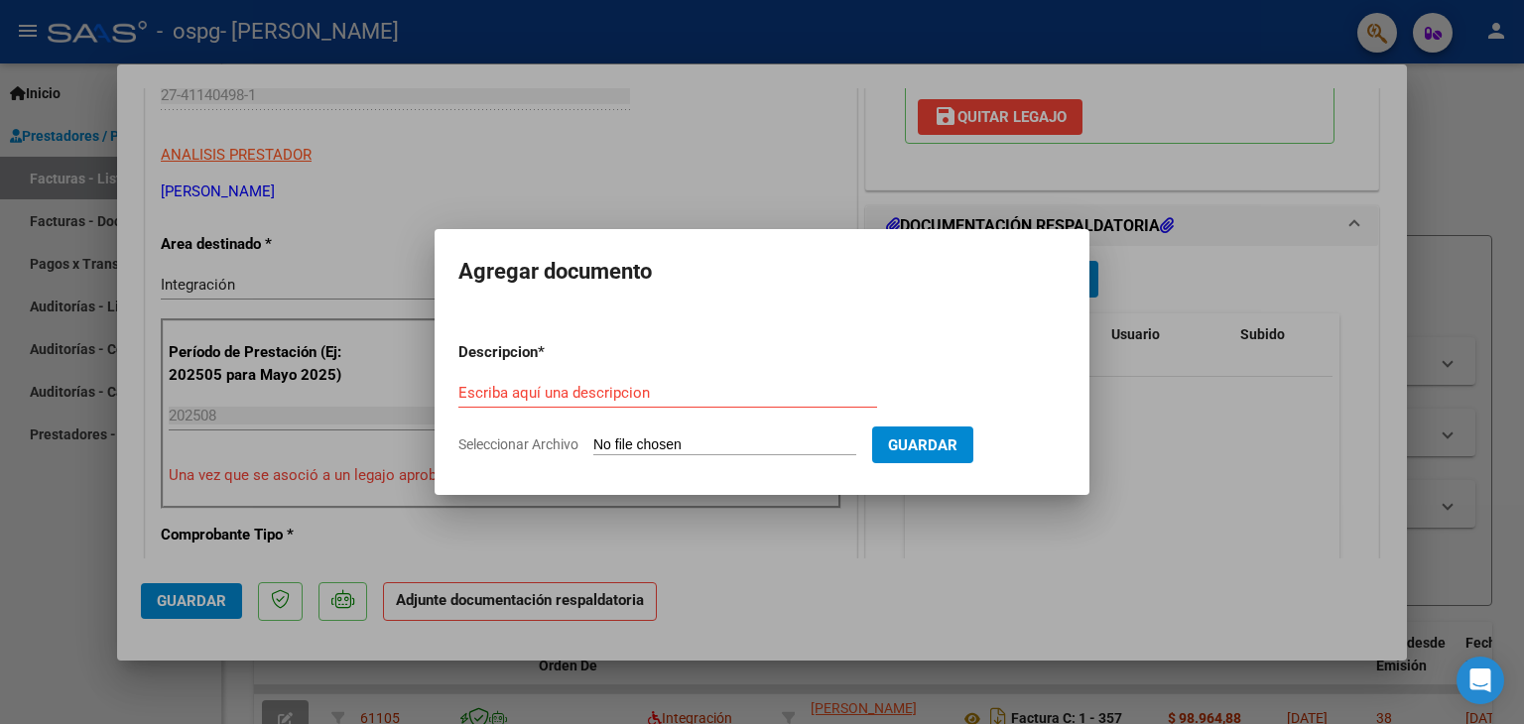
click at [695, 438] on input "Seleccionar Archivo" at bounding box center [724, 446] width 263 height 19
type input "C:\fakepath\[PERSON_NAME] G.pdf"
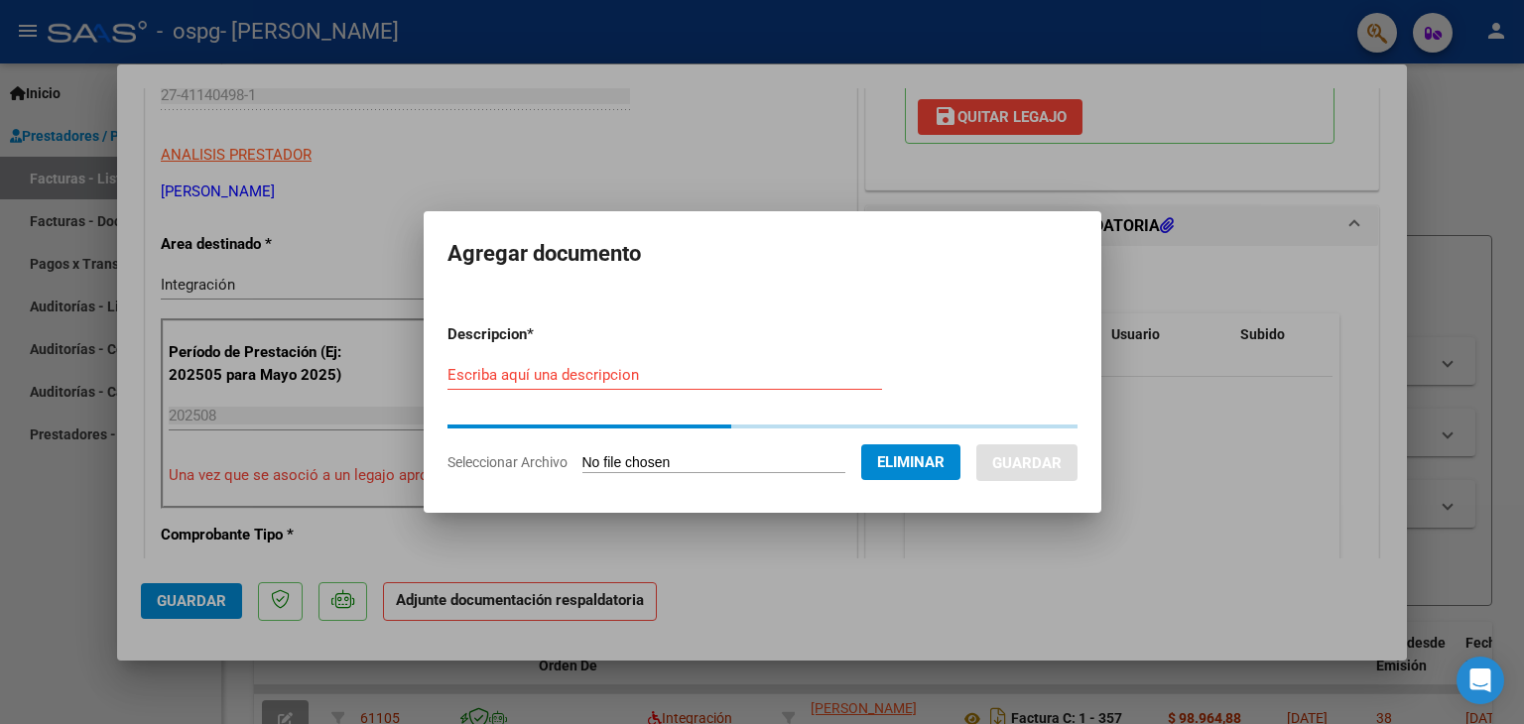
drag, startPoint x: 650, startPoint y: 388, endPoint x: 635, endPoint y: 373, distance: 21.0
click at [635, 373] on div "Escriba aquí una descripcion" at bounding box center [664, 375] width 435 height 30
click at [635, 373] on input "Escriba aquí una descripcion" at bounding box center [664, 375] width 435 height 18
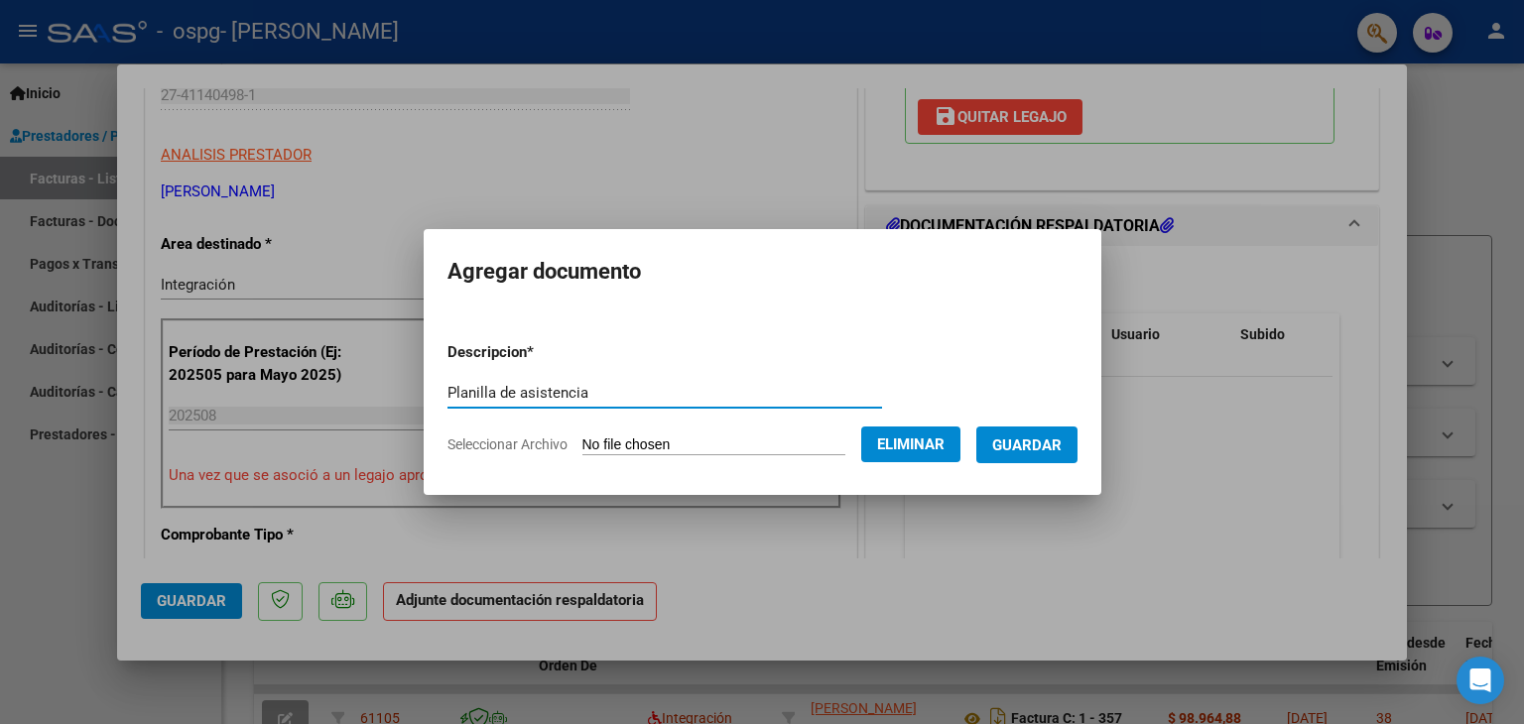
type input "Planilla de asistencia"
click at [1062, 442] on span "Guardar" at bounding box center [1026, 446] width 69 height 18
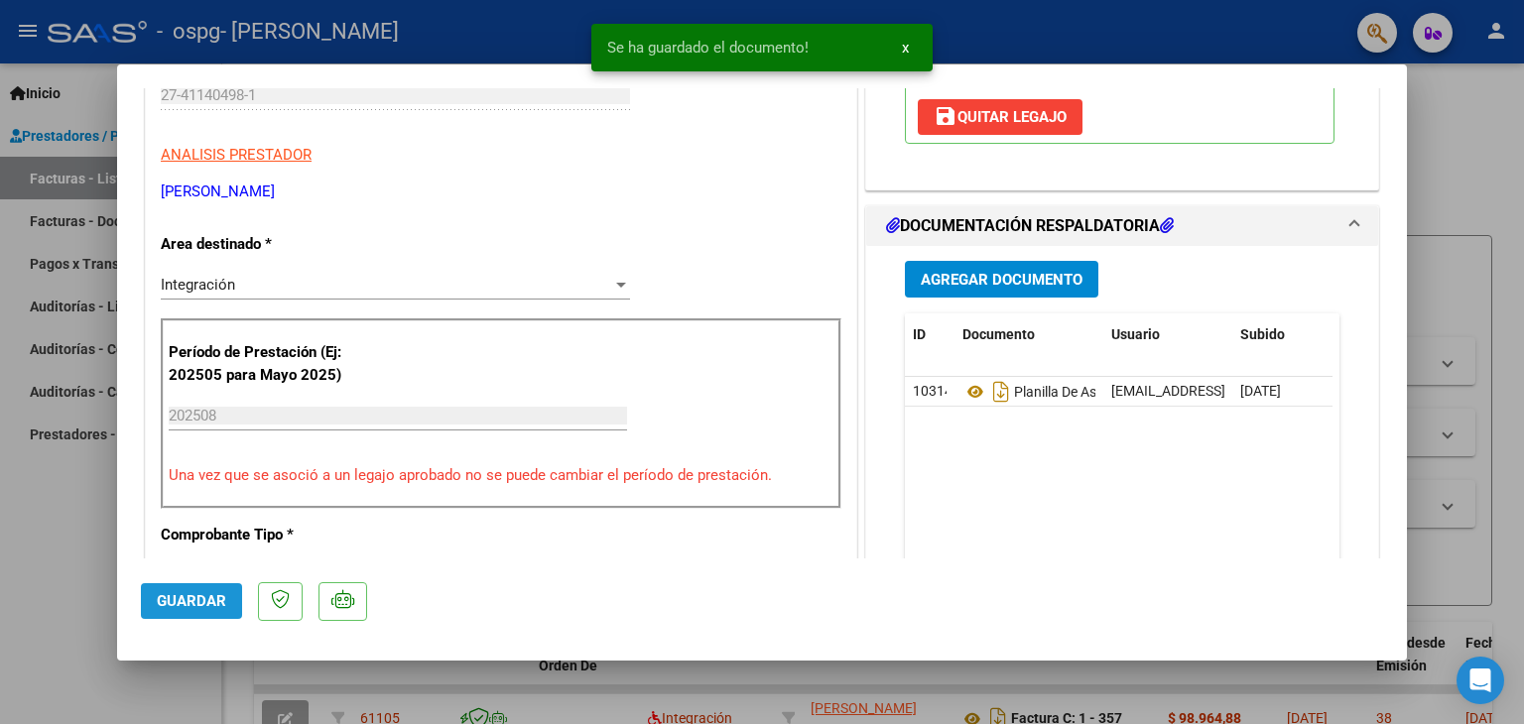
click at [174, 600] on span "Guardar" at bounding box center [191, 601] width 69 height 18
click at [1477, 180] on div at bounding box center [762, 362] width 1524 height 724
type input "$ 0,00"
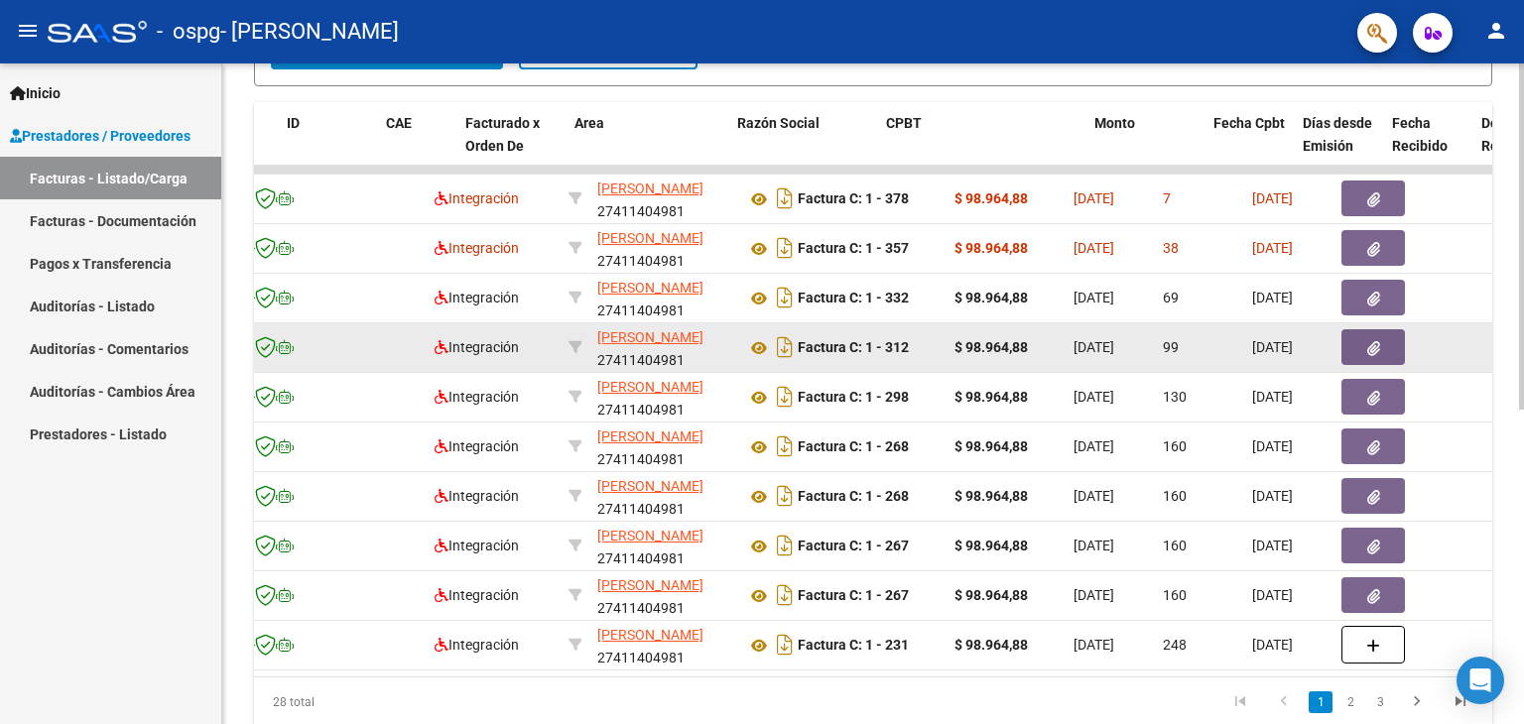
scroll to position [0, 0]
